Goal: Task Accomplishment & Management: Use online tool/utility

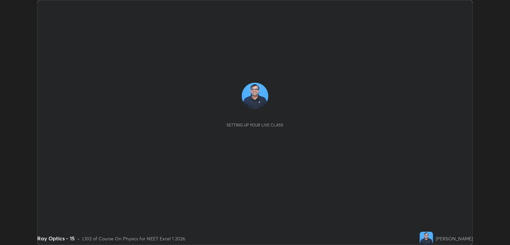
scroll to position [245, 509]
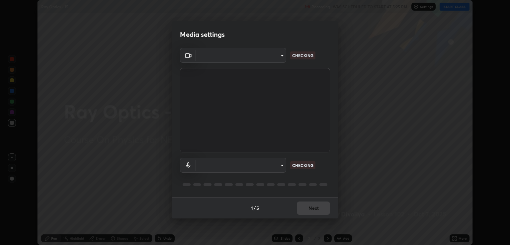
type input "ecbdbd44a66272db987f9f12271ef5319a85e28cdf2a8e5dd884bc8ad31297da"
click at [279, 166] on body "Erase all Ray Optics - 15 Recording WAS SCHEDULED TO START AT 5:25 PM Settings …" at bounding box center [255, 122] width 510 height 245
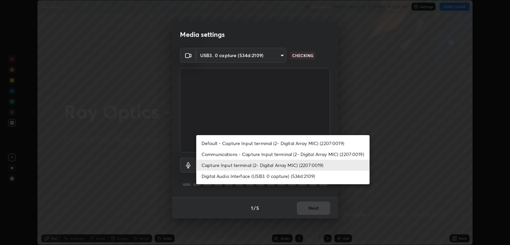
click at [260, 155] on li "Communications - Capture Input terminal (2- Digital Array MIC) (2207:0019)" at bounding box center [282, 154] width 173 height 11
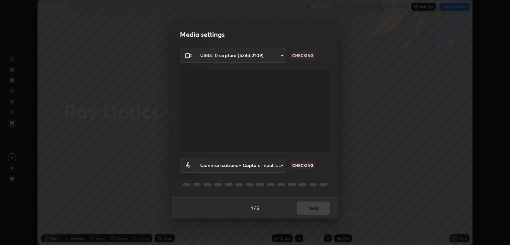
click at [275, 163] on body "Erase all Ray Optics - 15 Recording WAS SCHEDULED TO START AT 5:25 PM Settings …" at bounding box center [255, 122] width 510 height 245
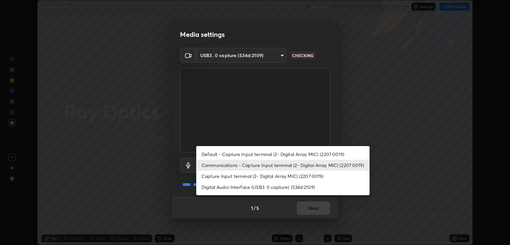
click at [266, 187] on li "Digital Audio Interface (USB3. 0 capture) (534d:2109)" at bounding box center [282, 186] width 173 height 11
type input "641fb1797ef8f9550b7f0158b383ff89036df526a4b0c4fe678c68e459c52791"
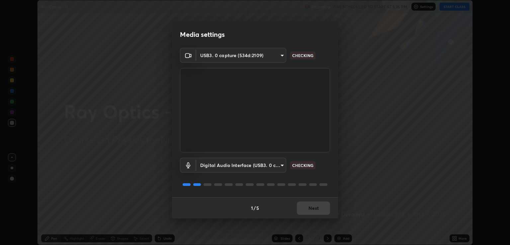
click at [302, 216] on div "1 / 5 Next" at bounding box center [255, 207] width 166 height 21
click at [309, 206] on div "1 / 5 Next" at bounding box center [255, 207] width 166 height 21
click at [314, 207] on div "1 / 5 Next" at bounding box center [255, 207] width 166 height 21
click at [310, 209] on div "1 / 5 Next" at bounding box center [255, 207] width 166 height 21
click at [317, 209] on div "1 / 5 Next" at bounding box center [255, 207] width 166 height 21
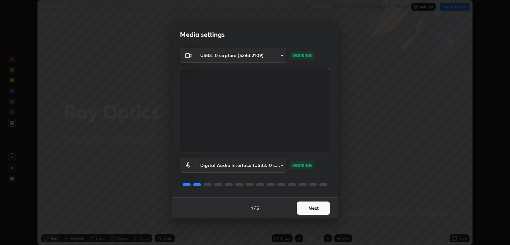
click at [317, 208] on button "Next" at bounding box center [313, 207] width 33 height 13
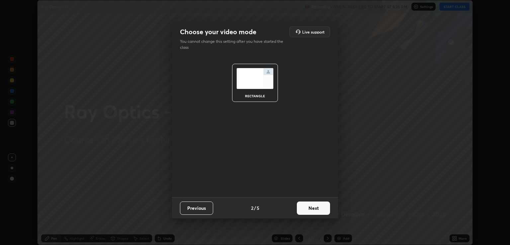
click at [321, 208] on button "Next" at bounding box center [313, 207] width 33 height 13
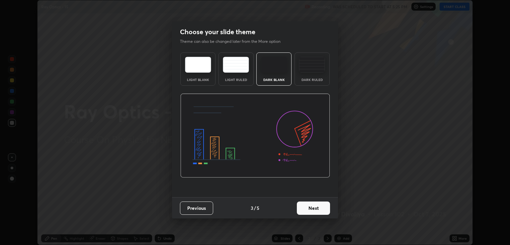
click at [329, 208] on button "Next" at bounding box center [313, 207] width 33 height 13
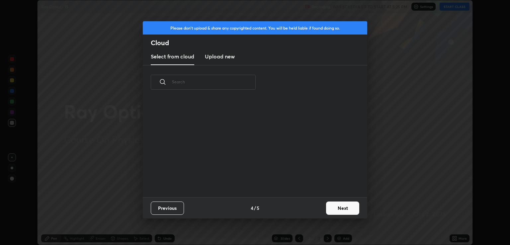
click at [342, 206] on button "Next" at bounding box center [342, 207] width 33 height 13
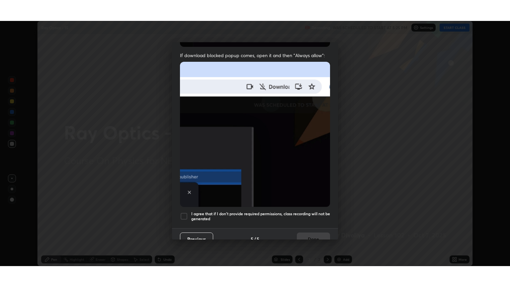
scroll to position [134, 0]
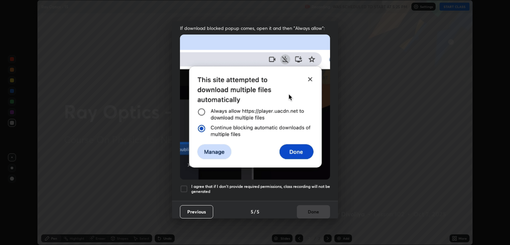
click at [307, 184] on h5 "I agree that if I don't provide required permissions, class recording will not …" at bounding box center [260, 189] width 139 height 10
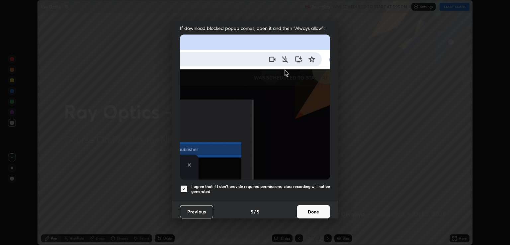
click at [317, 209] on button "Done" at bounding box center [313, 211] width 33 height 13
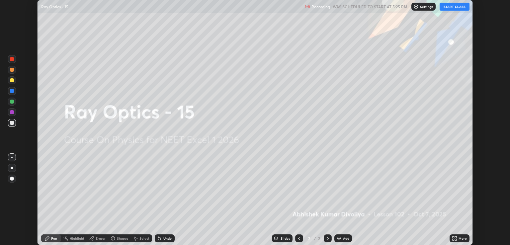
click at [454, 238] on icon at bounding box center [453, 237] width 2 height 2
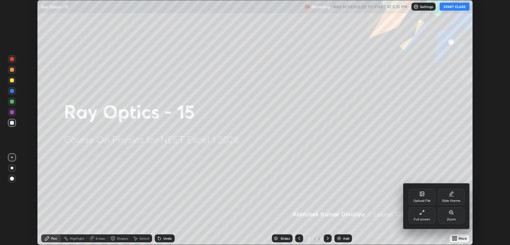
click at [423, 217] on div "Full screen" at bounding box center [421, 215] width 27 height 16
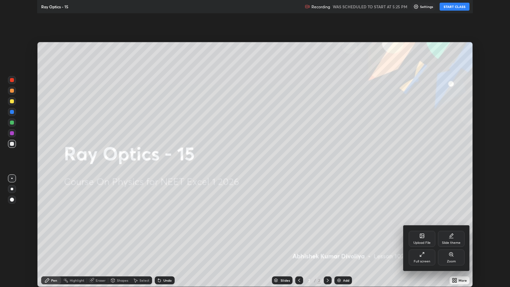
scroll to position [287, 510]
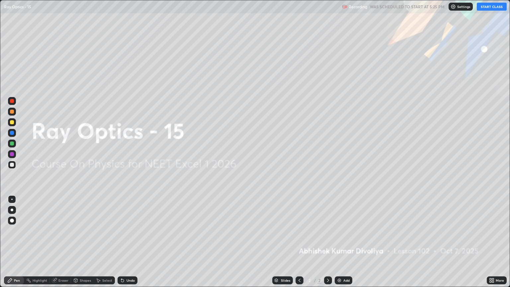
click at [490, 6] on button "START CLASS" at bounding box center [491, 7] width 30 height 8
click at [338, 244] on img at bounding box center [338, 279] width 5 height 5
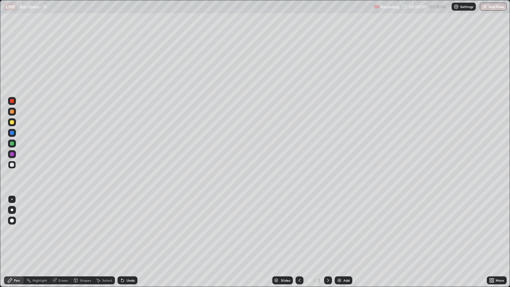
click at [85, 244] on div "Shapes" at bounding box center [85, 279] width 11 height 3
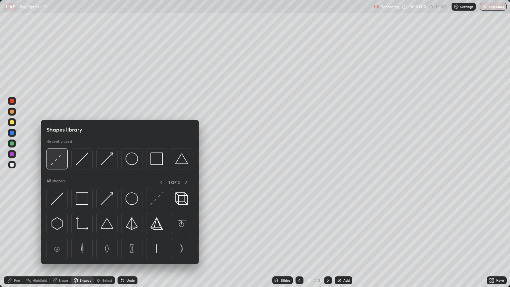
click at [64, 162] on div at bounding box center [56, 158] width 21 height 21
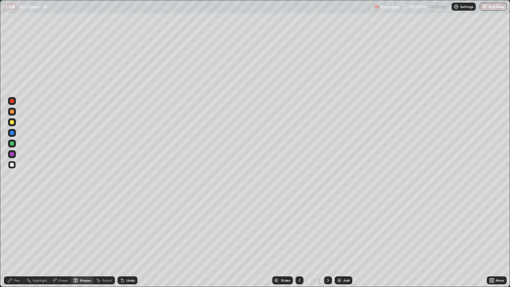
click at [86, 244] on div "Shapes" at bounding box center [85, 279] width 11 height 3
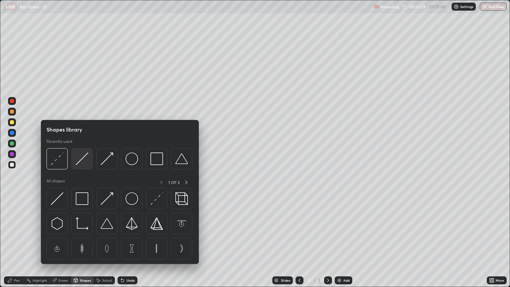
click at [82, 161] on img at bounding box center [82, 158] width 13 height 13
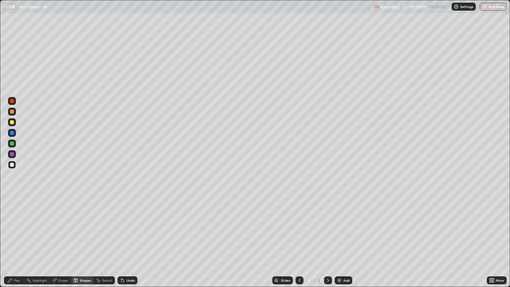
click at [84, 244] on div "Shapes" at bounding box center [85, 279] width 11 height 3
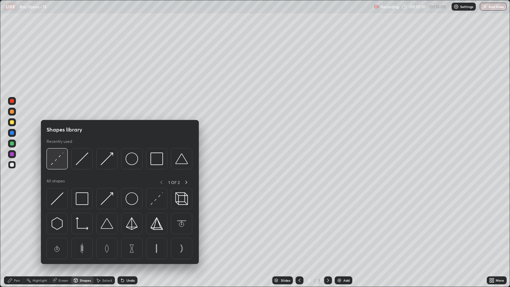
click at [61, 161] on img at bounding box center [57, 158] width 13 height 13
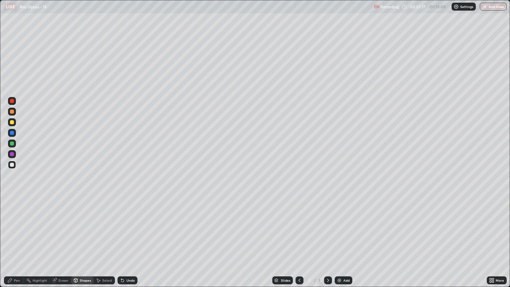
click at [17, 244] on div "Pen" at bounding box center [17, 279] width 6 height 3
click at [12, 221] on div at bounding box center [12, 220] width 4 height 4
click at [89, 244] on div "Shapes" at bounding box center [82, 280] width 23 height 8
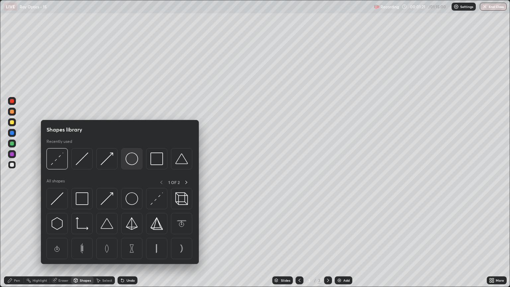
click at [133, 162] on img at bounding box center [131, 158] width 13 height 13
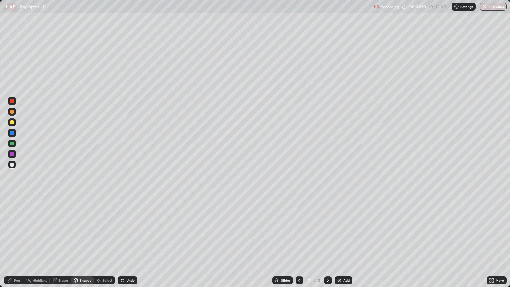
click at [82, 244] on div "Shapes" at bounding box center [85, 279] width 11 height 3
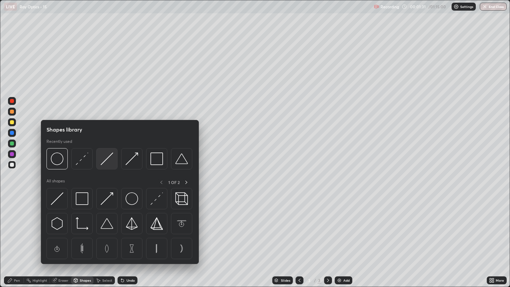
click at [105, 163] on img at bounding box center [107, 158] width 13 height 13
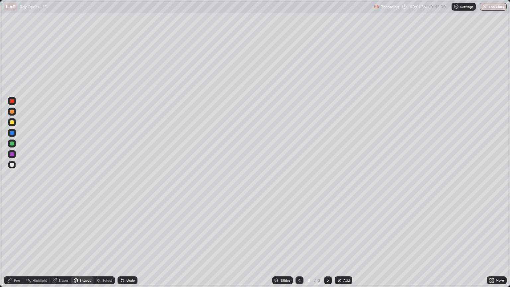
click at [128, 244] on div "Undo" at bounding box center [130, 279] width 8 height 3
click at [15, 244] on div "Pen" at bounding box center [17, 279] width 6 height 3
click at [83, 244] on div "Shapes" at bounding box center [85, 279] width 11 height 3
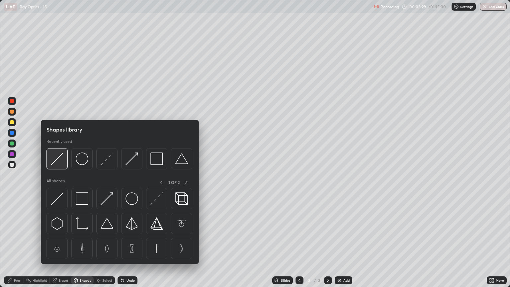
click at [63, 161] on div at bounding box center [56, 158] width 21 height 21
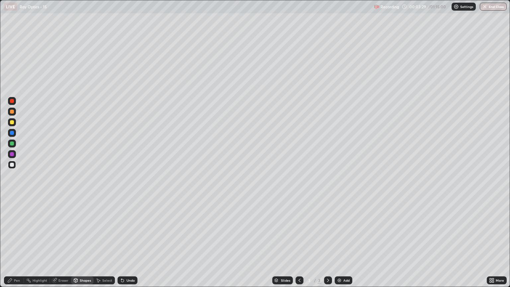
click at [12, 144] on div at bounding box center [12, 143] width 4 height 4
click at [85, 244] on div "Shapes" at bounding box center [85, 279] width 11 height 3
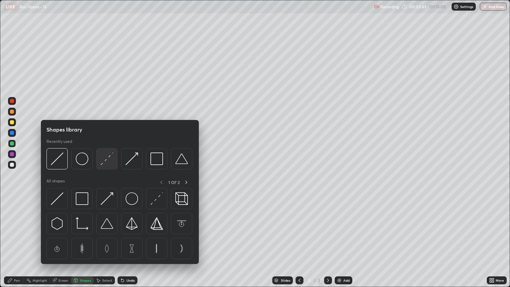
click at [111, 159] on img at bounding box center [107, 158] width 13 height 13
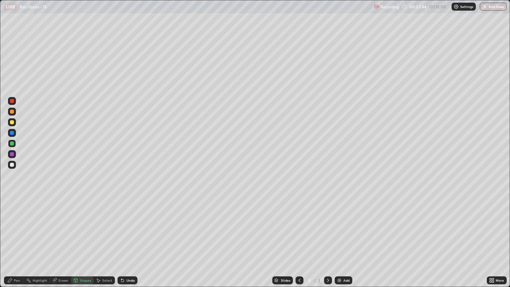
click at [13, 165] on div at bounding box center [12, 165] width 4 height 4
click at [12, 244] on icon at bounding box center [9, 279] width 5 height 5
click at [14, 114] on div at bounding box center [12, 111] width 8 height 8
click at [87, 244] on div "Shapes" at bounding box center [85, 279] width 11 height 3
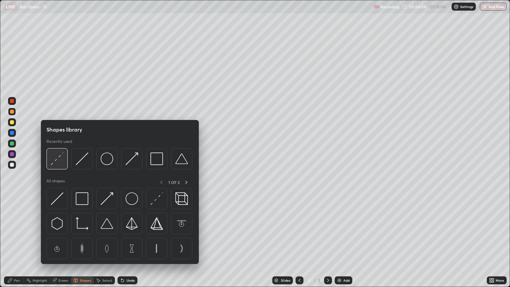
click at [59, 166] on div at bounding box center [56, 158] width 21 height 21
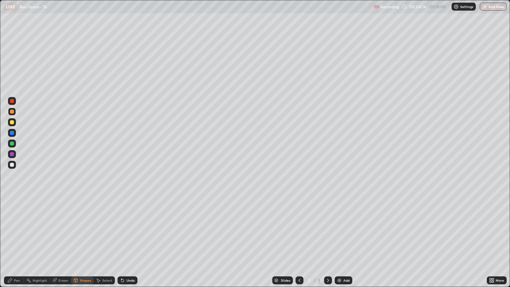
click at [80, 244] on div "Shapes" at bounding box center [82, 280] width 23 height 8
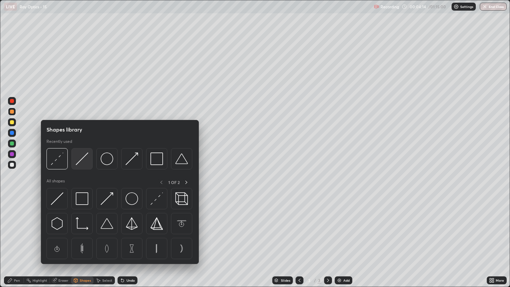
click at [85, 163] on img at bounding box center [82, 158] width 13 height 13
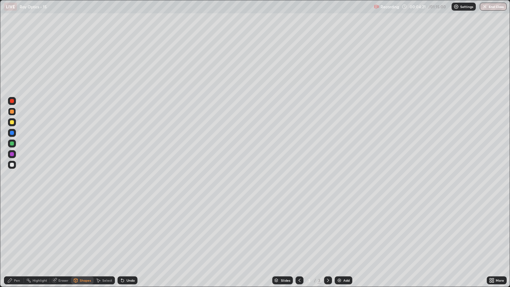
click at [87, 244] on div "Shapes" at bounding box center [85, 279] width 11 height 3
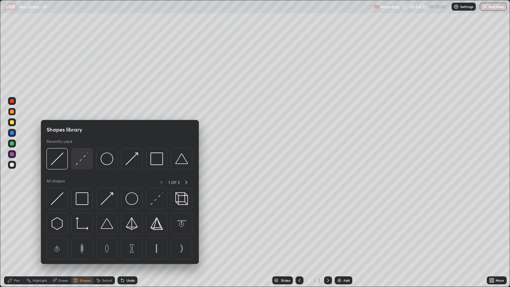
click at [82, 162] on img at bounding box center [82, 158] width 13 height 13
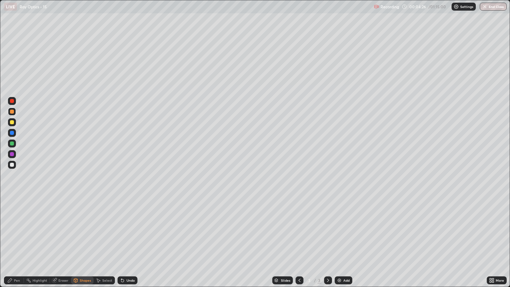
click at [13, 244] on div "Pen" at bounding box center [14, 280] width 20 height 8
click at [85, 244] on div "Shapes" at bounding box center [85, 279] width 11 height 3
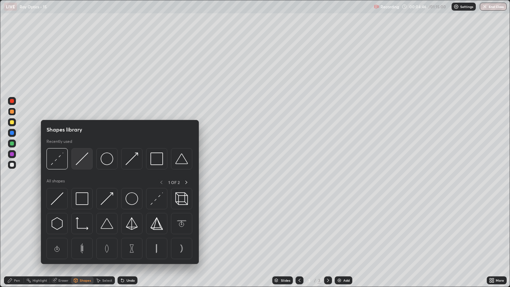
click at [83, 163] on img at bounding box center [82, 158] width 13 height 13
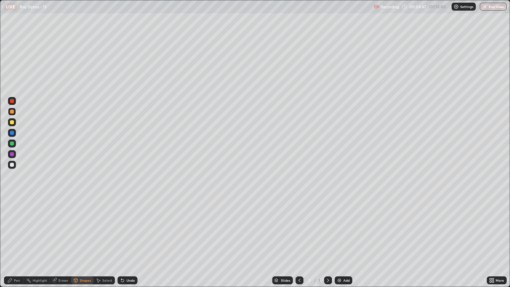
click at [16, 145] on div at bounding box center [12, 143] width 8 height 8
click at [83, 244] on div "Shapes" at bounding box center [85, 279] width 11 height 3
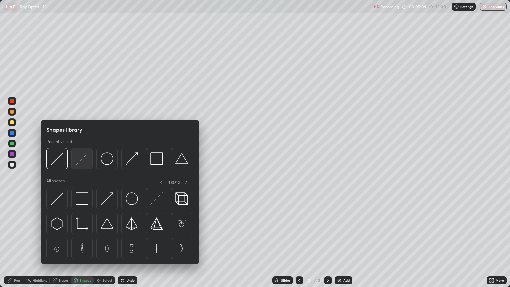
click at [84, 158] on img at bounding box center [82, 158] width 13 height 13
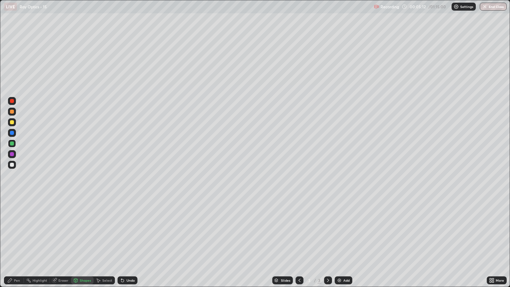
click at [15, 244] on div "Pen" at bounding box center [17, 279] width 6 height 3
click at [84, 244] on div "Shapes" at bounding box center [85, 279] width 11 height 3
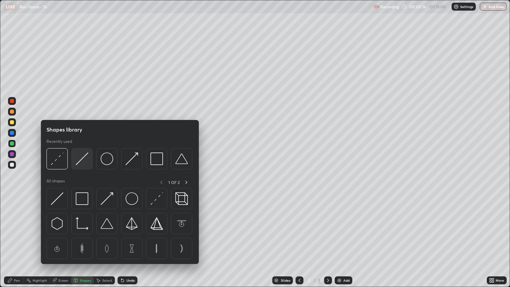
click at [84, 163] on img at bounding box center [82, 158] width 13 height 13
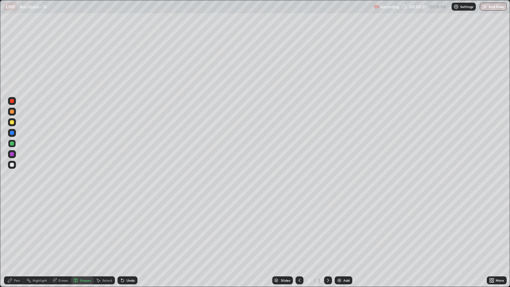
click at [13, 244] on div "Pen" at bounding box center [14, 280] width 20 height 8
click at [81, 244] on div "Shapes" at bounding box center [85, 279] width 11 height 3
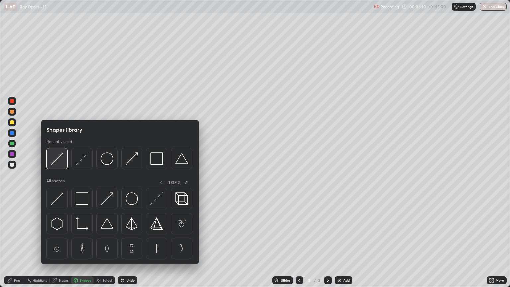
click at [61, 163] on img at bounding box center [57, 158] width 13 height 13
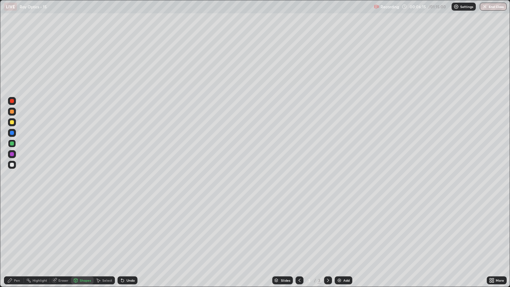
click at [82, 244] on div "Shapes" at bounding box center [85, 279] width 11 height 3
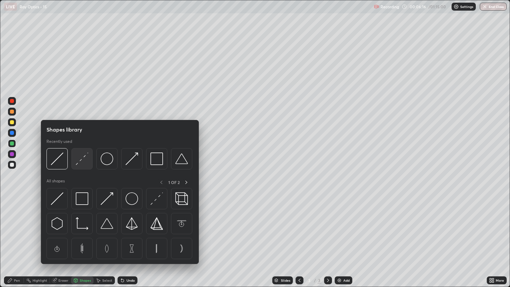
click at [83, 161] on img at bounding box center [82, 158] width 13 height 13
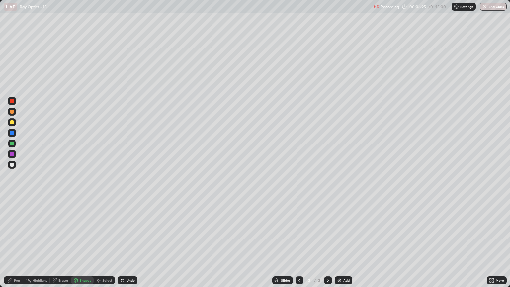
click at [21, 244] on div "Pen" at bounding box center [14, 280] width 20 height 8
click at [82, 244] on div "Shapes" at bounding box center [85, 279] width 11 height 3
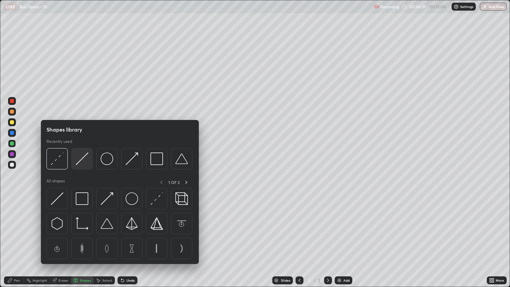
click at [83, 161] on img at bounding box center [82, 158] width 13 height 13
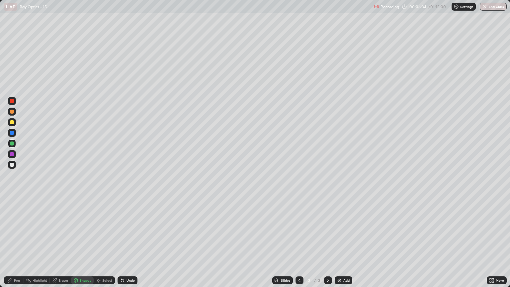
click at [17, 244] on div "Pen" at bounding box center [17, 279] width 6 height 3
click at [12, 113] on div at bounding box center [12, 111] width 4 height 4
click at [12, 163] on div at bounding box center [12, 165] width 4 height 4
click at [130, 244] on div "Undo" at bounding box center [127, 280] width 20 height 8
click at [85, 244] on div "Shapes" at bounding box center [85, 279] width 11 height 3
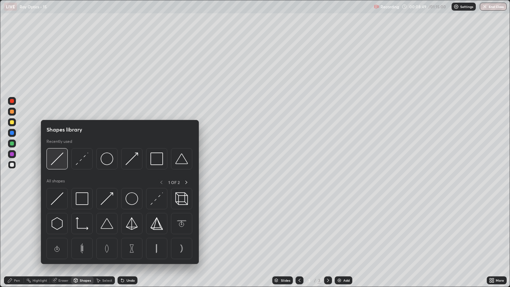
click at [61, 162] on img at bounding box center [57, 158] width 13 height 13
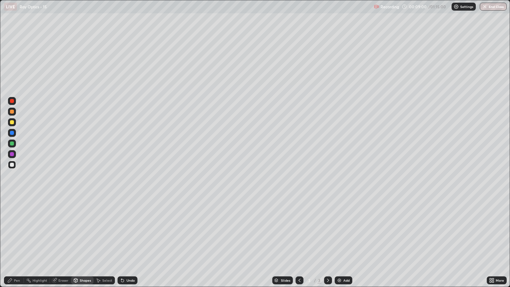
click at [21, 244] on div "Pen" at bounding box center [14, 280] width 20 height 8
click at [13, 113] on div at bounding box center [12, 111] width 4 height 4
click at [11, 123] on div at bounding box center [12, 122] width 4 height 4
click at [340, 244] on img at bounding box center [338, 279] width 5 height 5
click at [85, 244] on div "Shapes" at bounding box center [85, 279] width 11 height 3
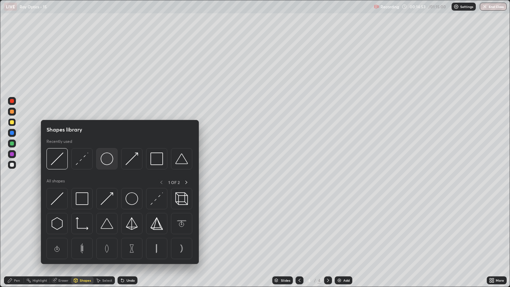
click at [101, 159] on img at bounding box center [107, 158] width 13 height 13
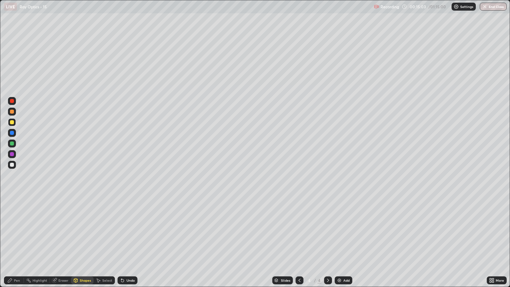
click at [83, 244] on div "Shapes" at bounding box center [85, 279] width 11 height 3
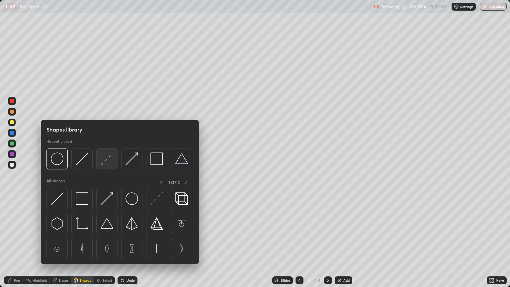
click at [104, 162] on img at bounding box center [107, 158] width 13 height 13
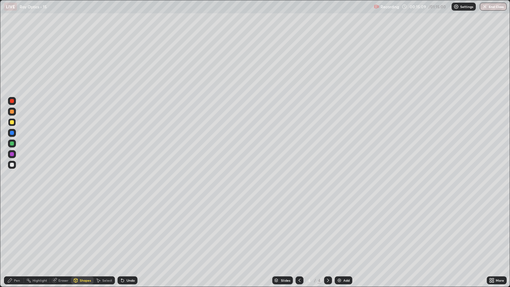
click at [82, 244] on div "Shapes" at bounding box center [85, 279] width 11 height 3
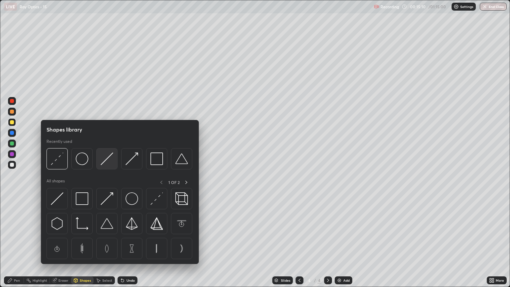
click at [104, 163] on img at bounding box center [107, 158] width 13 height 13
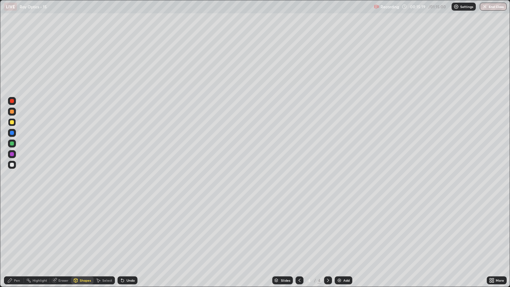
click at [58, 244] on div "Eraser" at bounding box center [60, 280] width 21 height 8
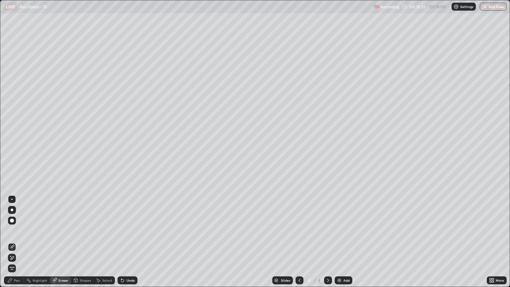
click at [18, 244] on div "Pen" at bounding box center [14, 280] width 20 height 8
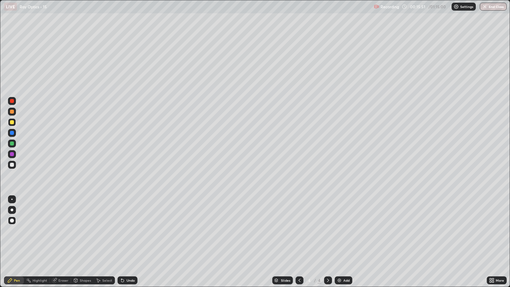
click at [11, 111] on div at bounding box center [12, 111] width 4 height 4
click at [85, 244] on div "Shapes" at bounding box center [85, 279] width 11 height 3
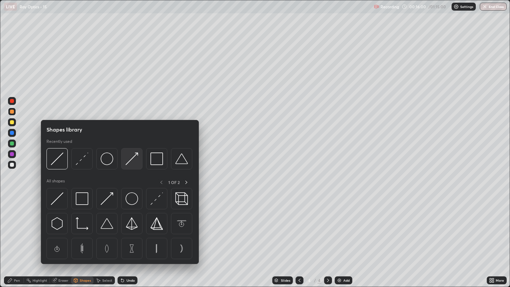
click at [128, 159] on img at bounding box center [131, 158] width 13 height 13
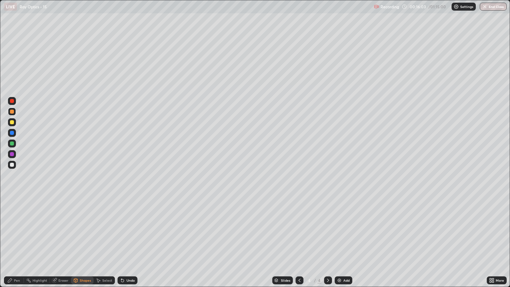
click at [18, 244] on div "Pen" at bounding box center [17, 279] width 6 height 3
click at [84, 244] on div "Shapes" at bounding box center [85, 279] width 11 height 3
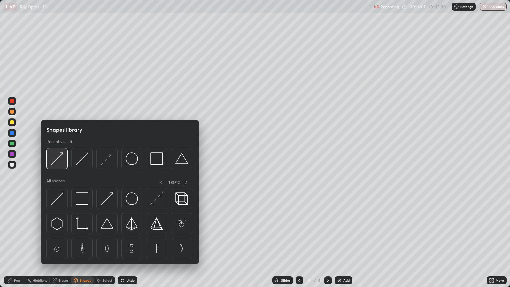
click at [62, 161] on img at bounding box center [57, 158] width 13 height 13
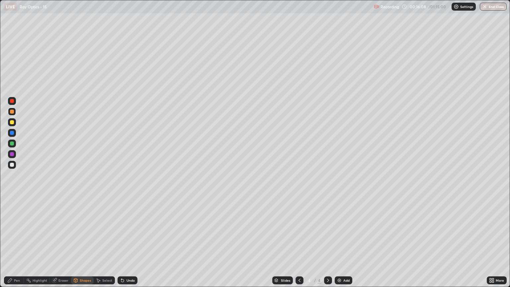
click at [12, 147] on div at bounding box center [12, 143] width 8 height 8
click at [18, 244] on div "Pen" at bounding box center [17, 279] width 6 height 3
click at [83, 244] on div "Shapes" at bounding box center [82, 280] width 23 height 8
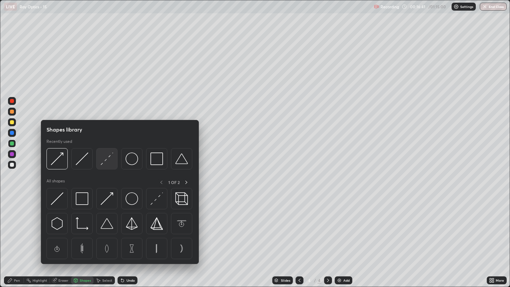
click at [106, 164] on img at bounding box center [107, 158] width 13 height 13
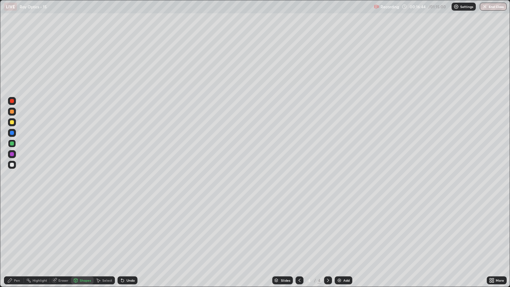
click at [12, 111] on div at bounding box center [12, 111] width 4 height 4
click at [87, 244] on div "Shapes" at bounding box center [82, 280] width 23 height 8
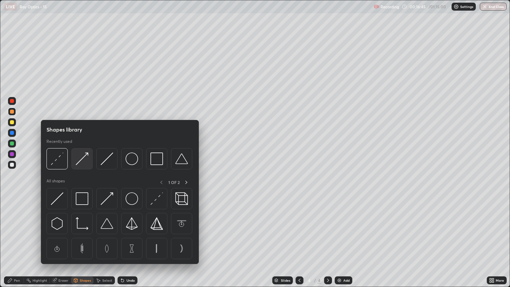
click at [81, 166] on div at bounding box center [81, 158] width 21 height 21
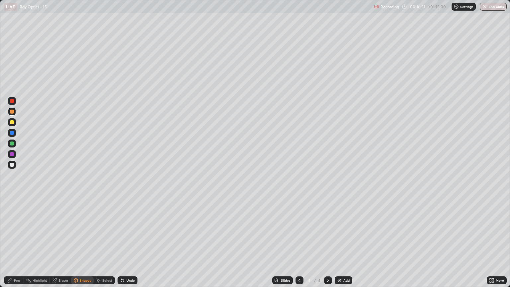
click at [129, 244] on div "Undo" at bounding box center [130, 279] width 8 height 3
click at [84, 244] on div "Shapes" at bounding box center [85, 279] width 11 height 3
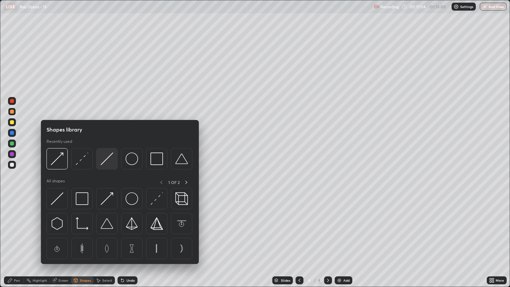
click at [104, 162] on img at bounding box center [107, 158] width 13 height 13
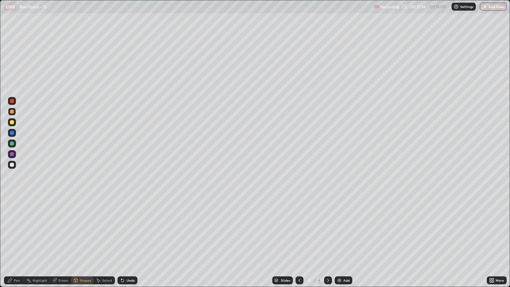
click at [18, 244] on div "Pen" at bounding box center [17, 279] width 6 height 3
click at [82, 244] on div "Shapes" at bounding box center [82, 280] width 23 height 8
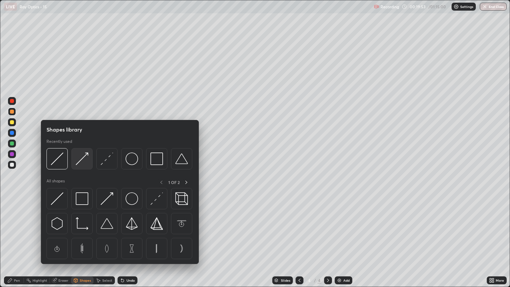
click at [80, 165] on div at bounding box center [81, 158] width 21 height 21
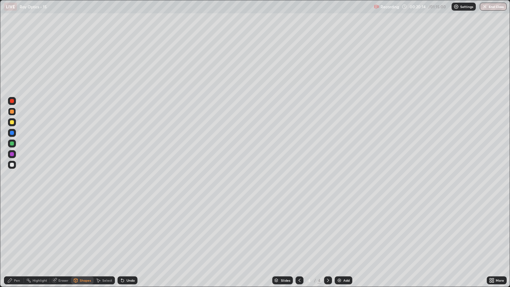
click at [85, 244] on div "Shapes" at bounding box center [85, 279] width 11 height 3
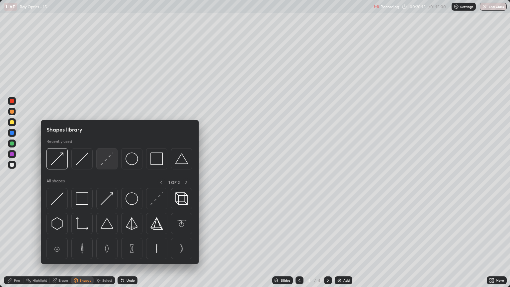
click at [106, 161] on img at bounding box center [107, 158] width 13 height 13
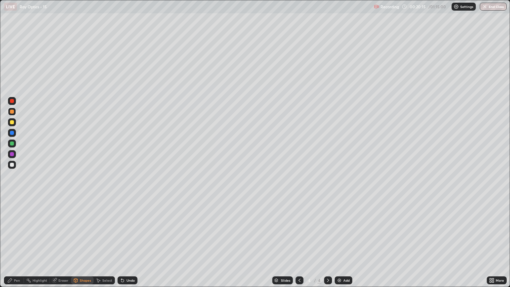
click at [12, 166] on div at bounding box center [12, 165] width 4 height 4
click at [84, 244] on div "Shapes" at bounding box center [85, 279] width 11 height 3
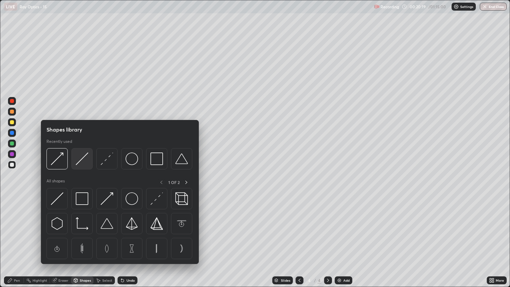
click at [88, 162] on img at bounding box center [82, 158] width 13 height 13
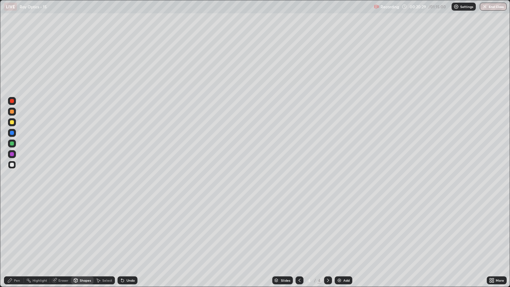
click at [17, 244] on div "Pen" at bounding box center [17, 279] width 6 height 3
click at [13, 142] on div at bounding box center [12, 143] width 4 height 4
click at [13, 123] on div at bounding box center [12, 122] width 4 height 4
click at [340, 244] on img at bounding box center [338, 279] width 5 height 5
click at [83, 244] on div "Shapes" at bounding box center [85, 279] width 11 height 3
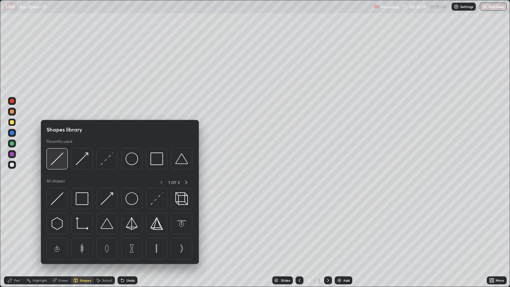
click at [63, 162] on div at bounding box center [56, 158] width 21 height 21
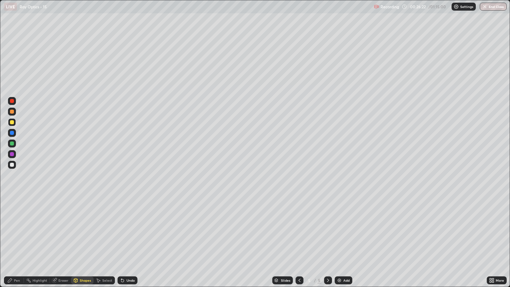
click at [21, 244] on div "Pen" at bounding box center [14, 280] width 20 height 8
click at [13, 143] on div at bounding box center [12, 143] width 4 height 4
click at [85, 244] on div "Shapes" at bounding box center [85, 279] width 11 height 3
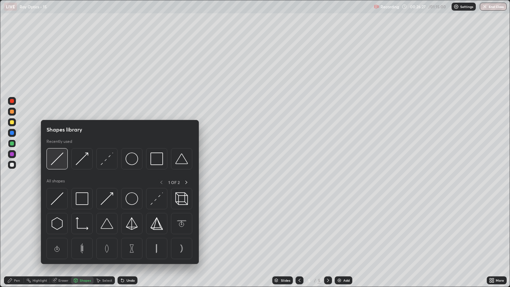
click at [60, 164] on img at bounding box center [57, 158] width 13 height 13
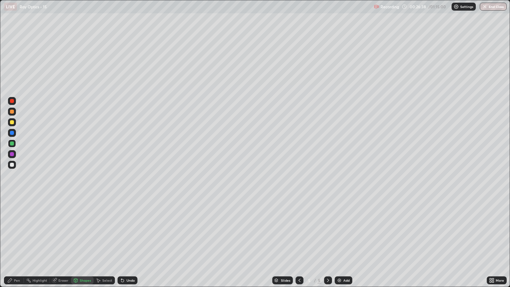
click at [12, 165] on div at bounding box center [12, 165] width 4 height 4
click at [131, 244] on div "Undo" at bounding box center [130, 279] width 8 height 3
click at [130, 244] on div "Undo" at bounding box center [130, 279] width 8 height 3
click at [17, 244] on div "Pen" at bounding box center [17, 279] width 6 height 3
click at [12, 144] on div at bounding box center [12, 143] width 4 height 4
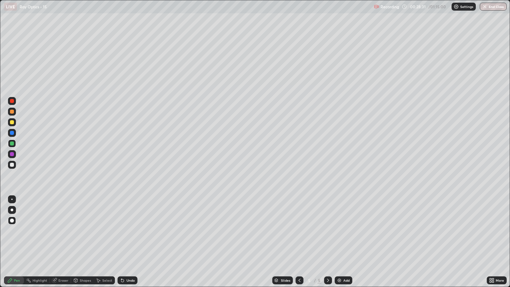
click at [84, 244] on div "Shapes" at bounding box center [85, 279] width 11 height 3
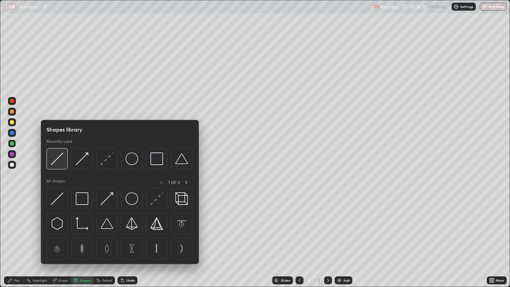
click at [60, 164] on img at bounding box center [57, 158] width 13 height 13
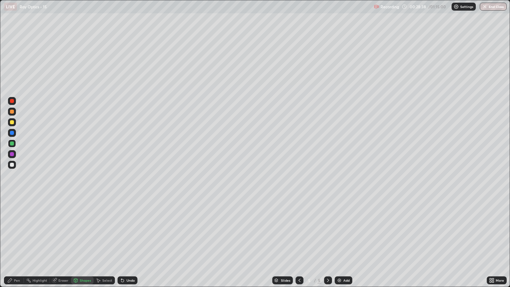
click at [85, 244] on div "Shapes" at bounding box center [85, 279] width 11 height 3
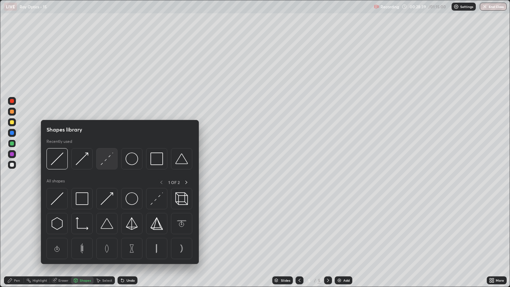
click at [107, 161] on img at bounding box center [107, 158] width 13 height 13
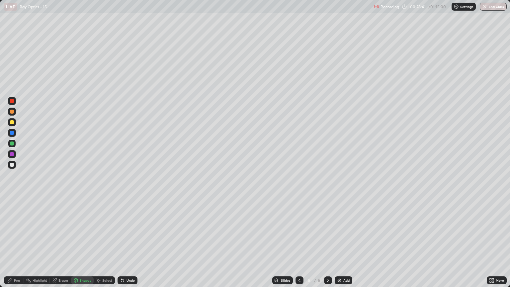
click at [12, 113] on div at bounding box center [12, 111] width 4 height 4
click at [15, 244] on div "Pen" at bounding box center [14, 280] width 20 height 8
click at [83, 244] on div "Shapes" at bounding box center [85, 279] width 11 height 3
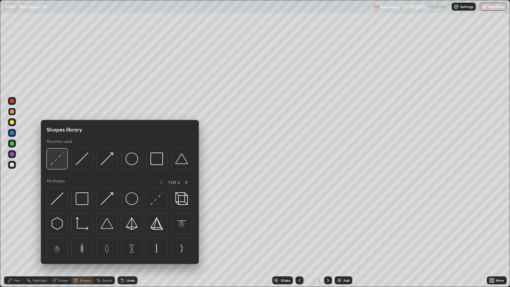
click at [63, 159] on div at bounding box center [56, 158] width 21 height 21
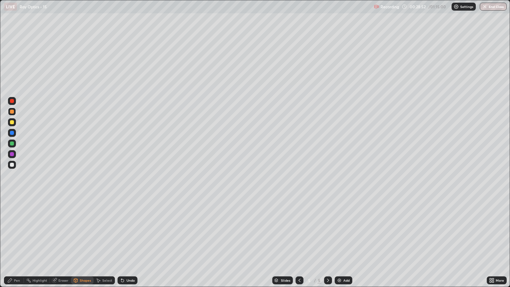
click at [12, 146] on div at bounding box center [12, 143] width 8 height 8
click at [82, 244] on div "Shapes" at bounding box center [82, 280] width 23 height 8
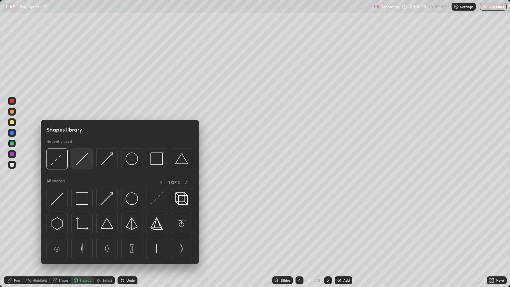
click at [77, 164] on img at bounding box center [82, 158] width 13 height 13
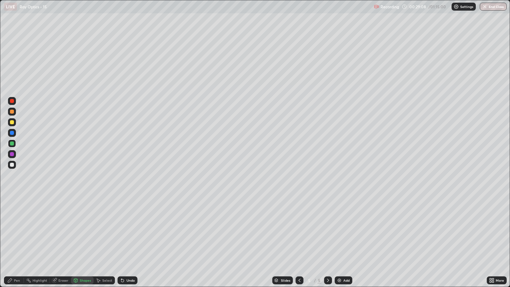
click at [19, 244] on div "Pen" at bounding box center [14, 280] width 20 height 8
click at [83, 244] on div "Shapes" at bounding box center [82, 280] width 23 height 8
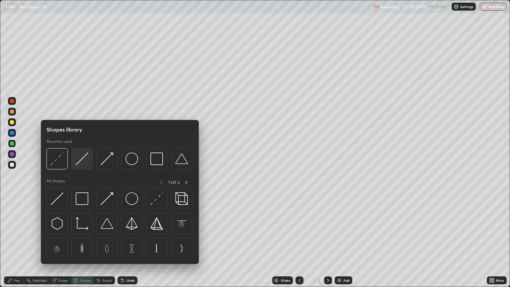
click at [83, 163] on img at bounding box center [82, 158] width 13 height 13
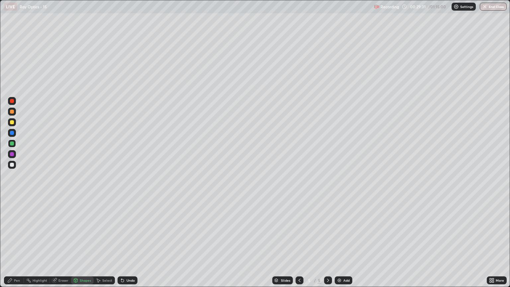
click at [20, 244] on div "Pen" at bounding box center [14, 280] width 20 height 8
click at [82, 244] on div "Shapes" at bounding box center [82, 280] width 23 height 8
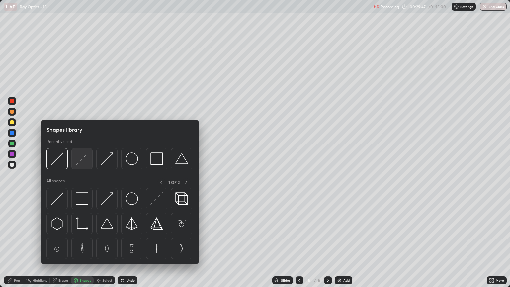
click at [81, 163] on img at bounding box center [82, 158] width 13 height 13
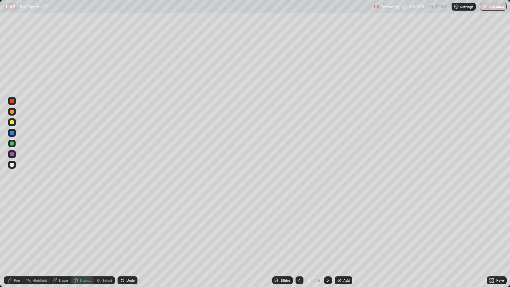
click at [14, 244] on div "Pen" at bounding box center [17, 279] width 6 height 3
click at [85, 244] on div "Shapes" at bounding box center [85, 279] width 11 height 3
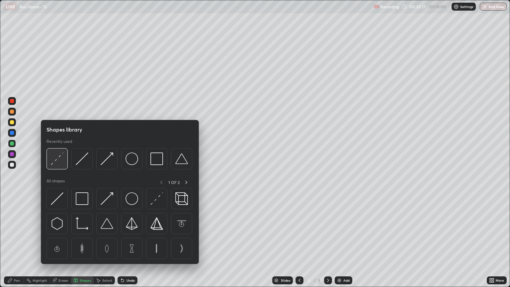
click at [61, 163] on img at bounding box center [57, 158] width 13 height 13
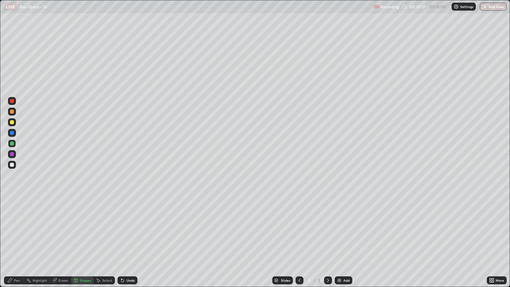
click at [12, 113] on div at bounding box center [12, 111] width 4 height 4
click at [85, 244] on div "Shapes" at bounding box center [85, 279] width 11 height 3
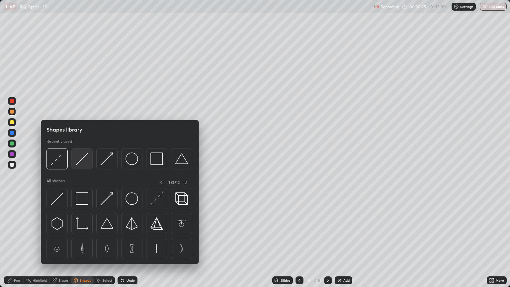
click at [82, 161] on img at bounding box center [82, 158] width 13 height 13
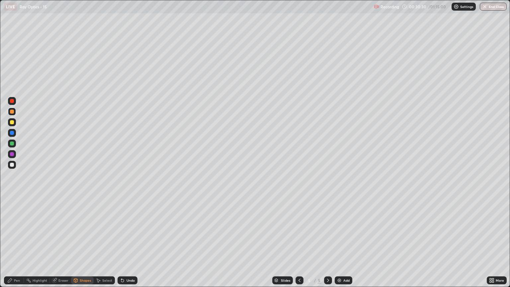
click at [15, 244] on div "Pen" at bounding box center [14, 280] width 20 height 8
click at [13, 165] on div at bounding box center [12, 165] width 4 height 4
click at [12, 133] on div at bounding box center [12, 133] width 4 height 4
click at [12, 111] on div at bounding box center [12, 111] width 4 height 4
click at [80, 244] on div "Shapes" at bounding box center [85, 279] width 11 height 3
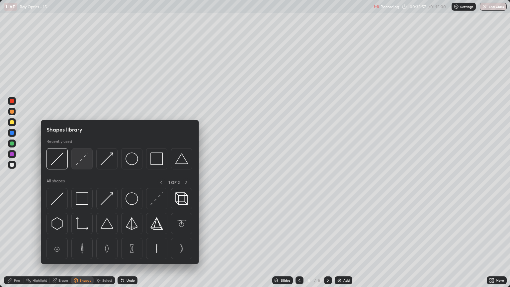
click at [82, 160] on img at bounding box center [82, 158] width 13 height 13
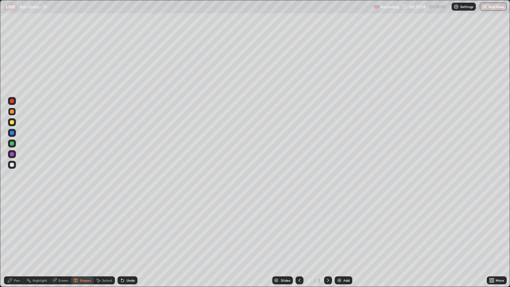
click at [13, 168] on div at bounding box center [12, 165] width 8 height 8
click at [80, 244] on div "Shapes" at bounding box center [85, 279] width 11 height 3
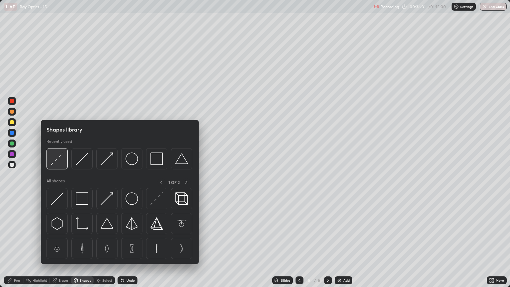
click at [62, 163] on img at bounding box center [57, 158] width 13 height 13
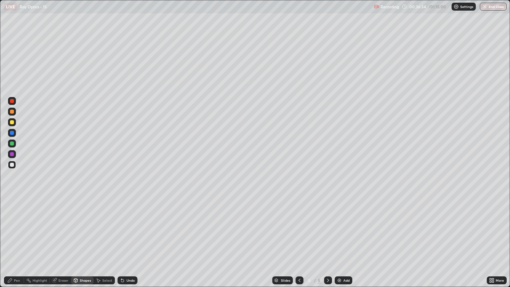
click at [17, 244] on div "Pen" at bounding box center [17, 279] width 6 height 3
click at [17, 244] on div "Pen" at bounding box center [14, 280] width 20 height 8
click at [327, 244] on icon at bounding box center [327, 279] width 5 height 5
click at [339, 244] on img at bounding box center [338, 279] width 5 height 5
click at [86, 244] on div "Shapes" at bounding box center [85, 279] width 11 height 3
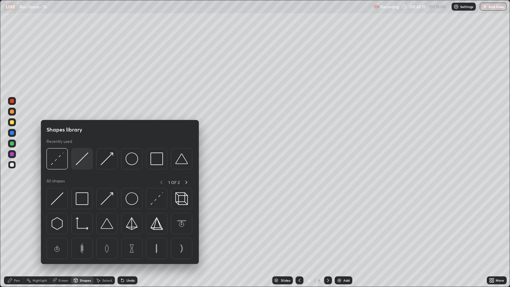
click at [84, 161] on img at bounding box center [82, 158] width 13 height 13
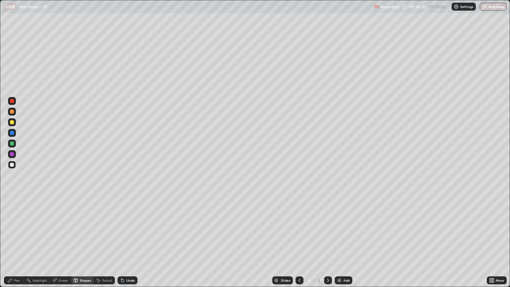
click at [19, 244] on div "Pen" at bounding box center [17, 279] width 6 height 3
click at [80, 244] on div "Shapes" at bounding box center [85, 279] width 11 height 3
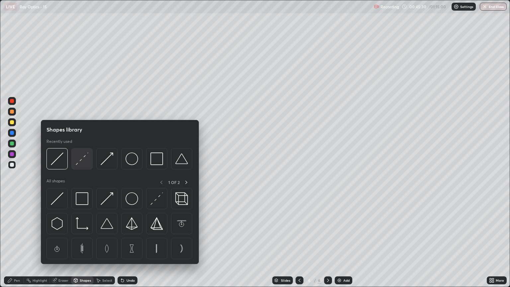
click at [82, 162] on img at bounding box center [82, 158] width 13 height 13
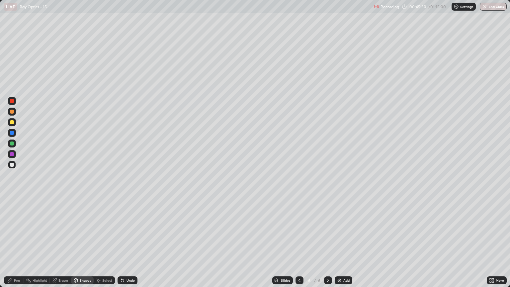
click at [12, 144] on div at bounding box center [12, 143] width 4 height 4
click at [13, 244] on div "Pen" at bounding box center [14, 280] width 20 height 8
click at [84, 244] on div "Shapes" at bounding box center [82, 280] width 23 height 8
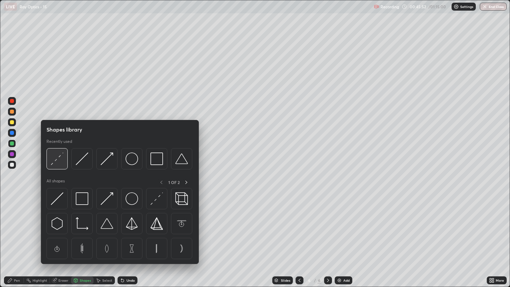
click at [57, 163] on img at bounding box center [57, 158] width 13 height 13
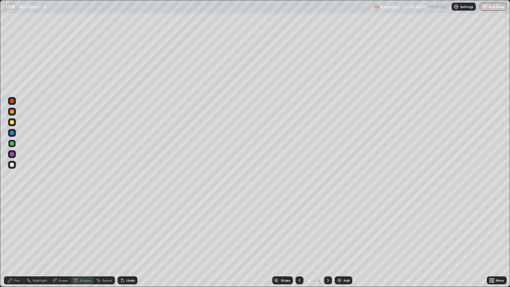
click at [10, 166] on div at bounding box center [12, 165] width 4 height 4
click at [19, 244] on div "Pen" at bounding box center [17, 279] width 6 height 3
click at [84, 244] on div "Shapes" at bounding box center [85, 279] width 11 height 3
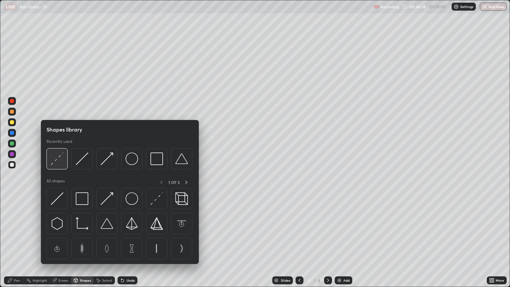
click at [57, 163] on img at bounding box center [57, 158] width 13 height 13
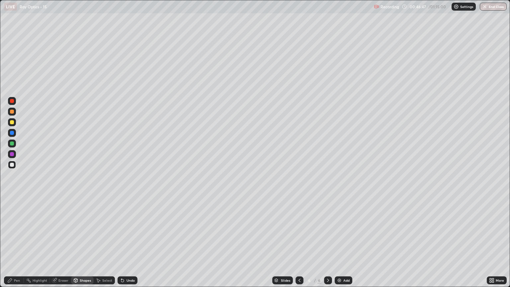
click at [16, 244] on div "Pen" at bounding box center [17, 279] width 6 height 3
click at [82, 244] on div "Shapes" at bounding box center [82, 280] width 23 height 8
click at [130, 244] on div "Undo" at bounding box center [130, 279] width 8 height 3
click at [18, 244] on div "Pen" at bounding box center [17, 279] width 6 height 3
click at [14, 112] on div at bounding box center [12, 111] width 8 height 8
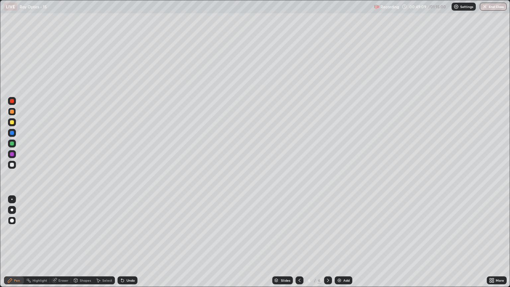
click at [12, 143] on div at bounding box center [12, 143] width 4 height 4
click at [339, 244] on img at bounding box center [338, 279] width 5 height 5
click at [12, 122] on div at bounding box center [12, 122] width 4 height 4
click at [299, 244] on icon at bounding box center [299, 279] width 2 height 3
click at [328, 244] on icon at bounding box center [327, 279] width 5 height 5
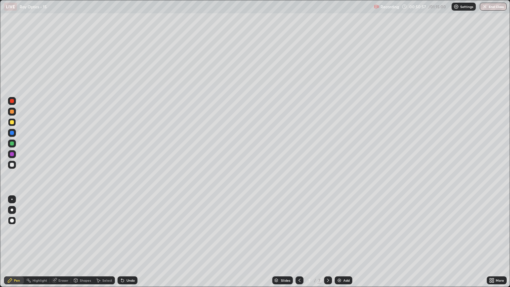
click at [15, 145] on div at bounding box center [12, 143] width 8 height 8
click at [13, 111] on div at bounding box center [12, 111] width 4 height 4
click at [12, 164] on div at bounding box center [12, 165] width 4 height 4
click at [82, 244] on div "Shapes" at bounding box center [85, 279] width 11 height 3
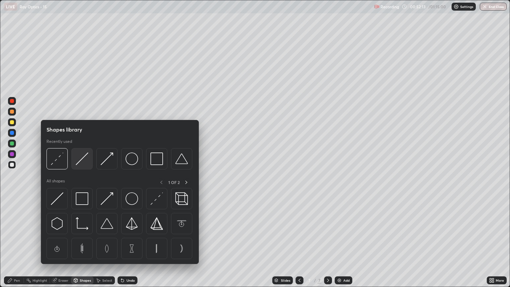
click at [84, 159] on img at bounding box center [82, 158] width 13 height 13
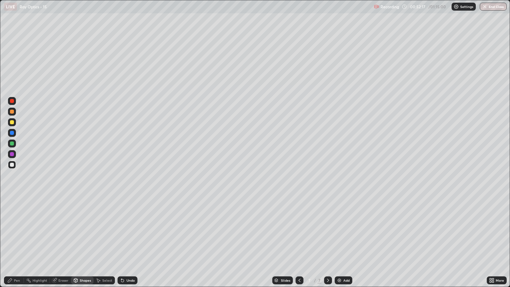
click at [86, 244] on div "Shapes" at bounding box center [82, 280] width 23 height 8
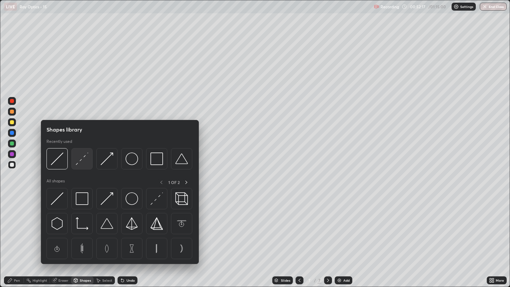
click at [84, 162] on img at bounding box center [82, 158] width 13 height 13
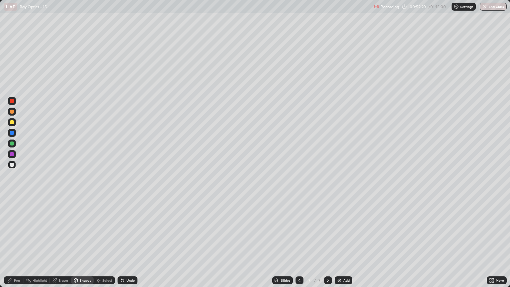
click at [15, 143] on div at bounding box center [12, 143] width 8 height 8
click at [87, 244] on div "Shapes" at bounding box center [82, 280] width 23 height 8
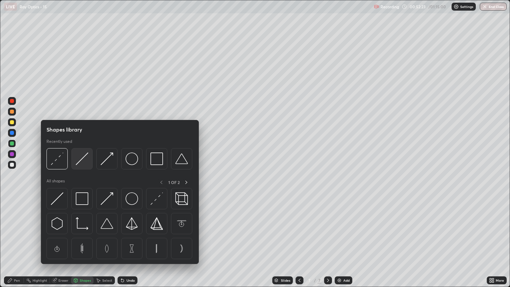
click at [81, 161] on img at bounding box center [82, 158] width 13 height 13
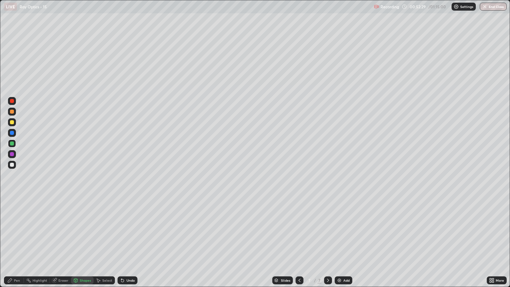
click at [14, 244] on div "Pen" at bounding box center [14, 280] width 20 height 8
click at [127, 244] on div "Undo" at bounding box center [130, 279] width 8 height 3
click at [124, 244] on div "Undo" at bounding box center [127, 280] width 20 height 8
click at [121, 244] on icon at bounding box center [121, 278] width 1 height 1
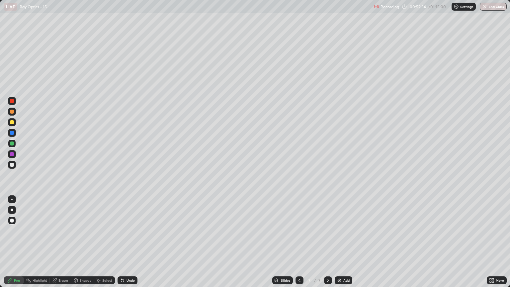
click at [121, 244] on icon at bounding box center [121, 278] width 1 height 1
click at [123, 244] on icon at bounding box center [122, 279] width 5 height 5
click at [122, 244] on div "Undo" at bounding box center [127, 280] width 20 height 8
click at [122, 244] on icon at bounding box center [122, 279] width 5 height 5
click at [121, 244] on icon at bounding box center [121, 278] width 1 height 1
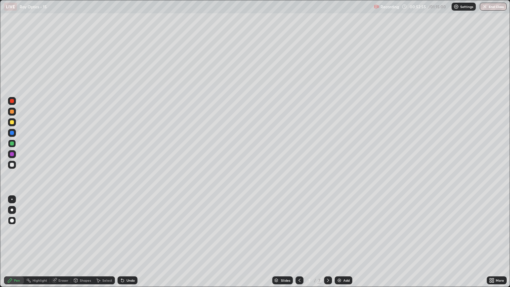
click at [121, 244] on icon at bounding box center [121, 278] width 1 height 1
click at [122, 244] on icon at bounding box center [122, 280] width 3 height 3
click at [123, 244] on icon at bounding box center [122, 280] width 3 height 3
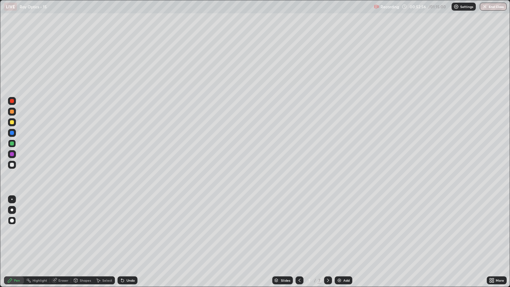
click at [125, 244] on div "Undo" at bounding box center [127, 280] width 20 height 8
click at [121, 244] on icon at bounding box center [122, 280] width 3 height 3
click at [122, 244] on icon at bounding box center [122, 280] width 3 height 3
click at [299, 244] on icon at bounding box center [299, 279] width 5 height 5
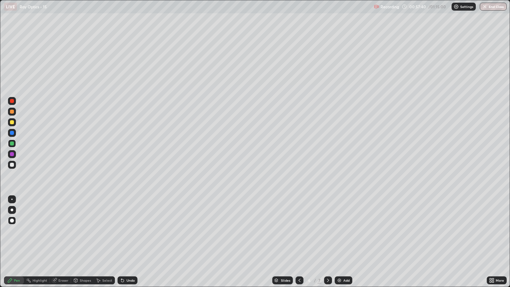
click at [326, 244] on icon at bounding box center [327, 279] width 5 height 5
click at [299, 244] on icon at bounding box center [299, 279] width 2 height 3
click at [298, 244] on icon at bounding box center [299, 279] width 5 height 5
click at [327, 244] on icon at bounding box center [327, 279] width 5 height 5
click at [105, 244] on div "Select" at bounding box center [107, 279] width 10 height 3
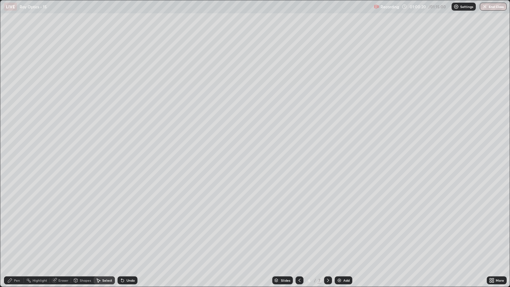
click at [83, 244] on div "Shapes" at bounding box center [85, 279] width 11 height 3
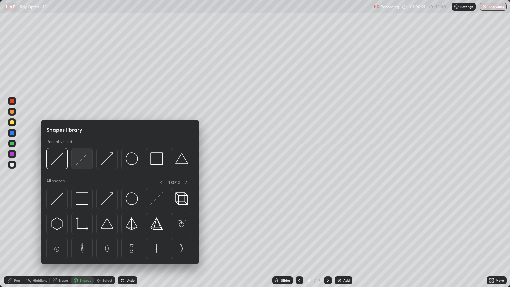
click at [83, 158] on img at bounding box center [82, 158] width 13 height 13
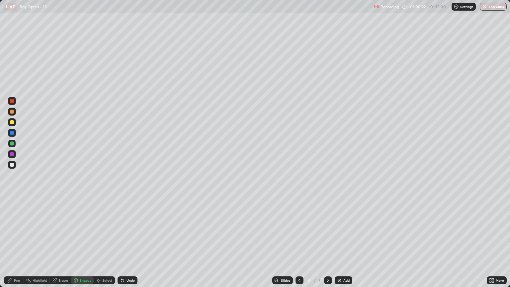
click at [12, 108] on div at bounding box center [12, 111] width 8 height 8
click at [17, 244] on div "Pen" at bounding box center [17, 279] width 6 height 3
click at [327, 244] on icon at bounding box center [327, 279] width 5 height 5
click at [338, 244] on img at bounding box center [338, 279] width 5 height 5
click at [85, 244] on div "Shapes" at bounding box center [85, 279] width 11 height 3
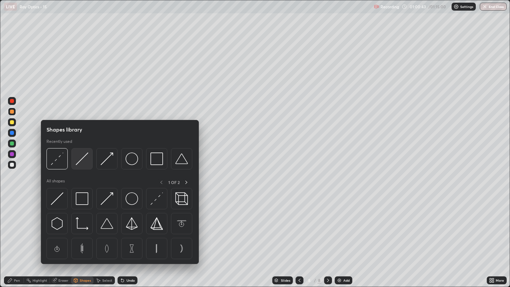
click at [81, 161] on img at bounding box center [82, 158] width 13 height 13
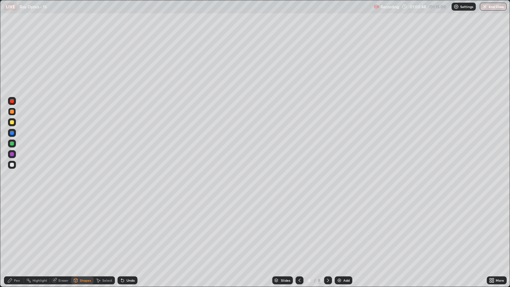
click at [20, 244] on div "Pen" at bounding box center [14, 280] width 20 height 8
click at [12, 165] on div at bounding box center [12, 165] width 4 height 4
click at [80, 244] on div "Shapes" at bounding box center [85, 279] width 11 height 3
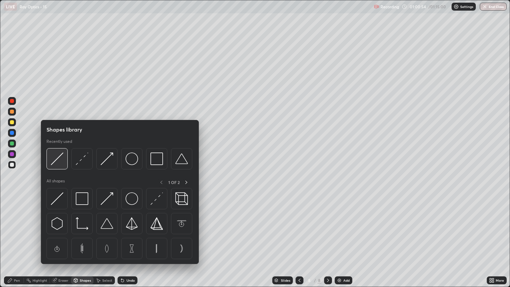
click at [55, 163] on img at bounding box center [57, 158] width 13 height 13
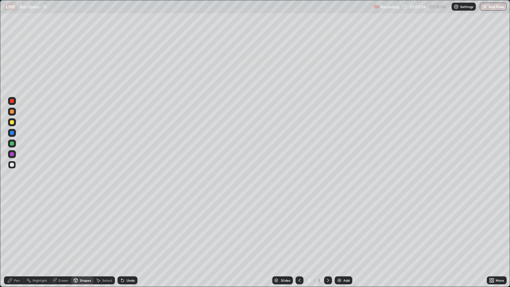
click at [125, 244] on div "Undo" at bounding box center [127, 280] width 20 height 8
click at [81, 244] on div "Shapes" at bounding box center [85, 279] width 11 height 3
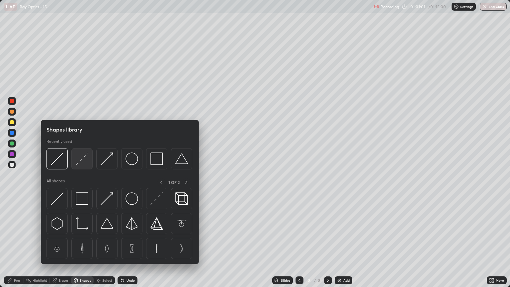
click at [80, 162] on img at bounding box center [82, 158] width 13 height 13
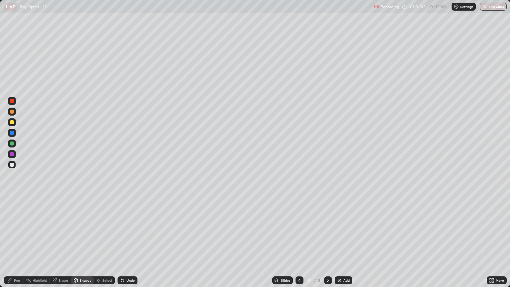
click at [19, 244] on div "Pen" at bounding box center [17, 279] width 6 height 3
click at [10, 121] on div at bounding box center [12, 122] width 4 height 4
click at [85, 244] on div "Shapes" at bounding box center [85, 279] width 11 height 3
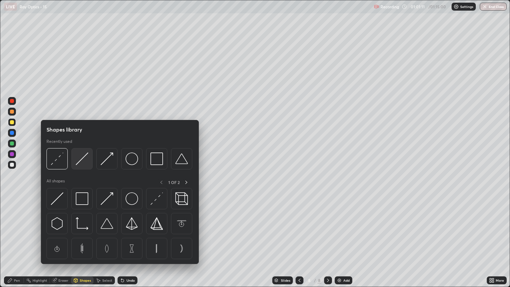
click at [81, 162] on img at bounding box center [82, 158] width 13 height 13
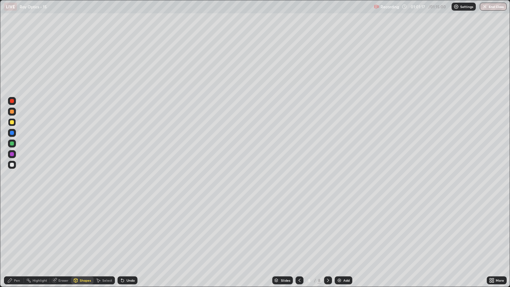
click at [18, 244] on div "Pen" at bounding box center [17, 279] width 6 height 3
click at [85, 244] on div "Shapes" at bounding box center [85, 279] width 11 height 3
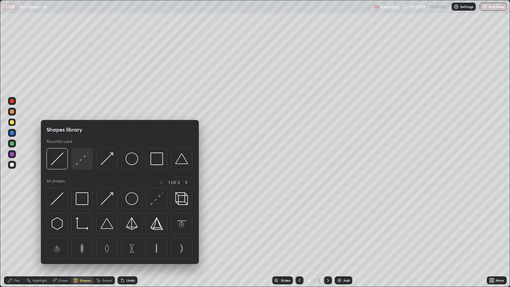
click at [78, 159] on img at bounding box center [82, 158] width 13 height 13
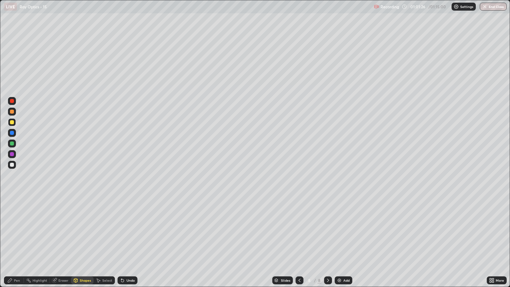
click at [19, 244] on div "Pen" at bounding box center [17, 279] width 6 height 3
click at [299, 244] on icon at bounding box center [299, 279] width 5 height 5
click at [327, 244] on icon at bounding box center [327, 279] width 5 height 5
click at [328, 244] on icon at bounding box center [327, 279] width 5 height 5
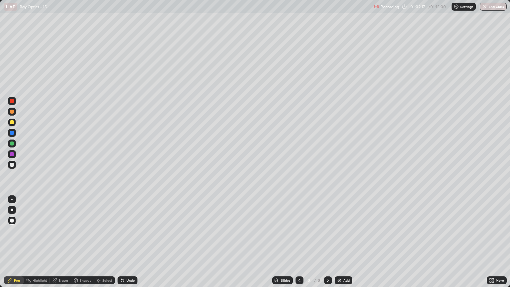
click at [299, 244] on icon at bounding box center [299, 279] width 5 height 5
click at [86, 244] on div "Shapes" at bounding box center [85, 279] width 11 height 3
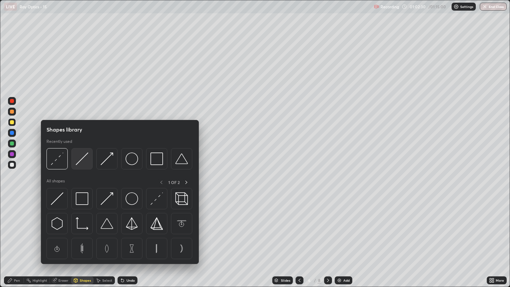
click at [82, 162] on img at bounding box center [82, 158] width 13 height 13
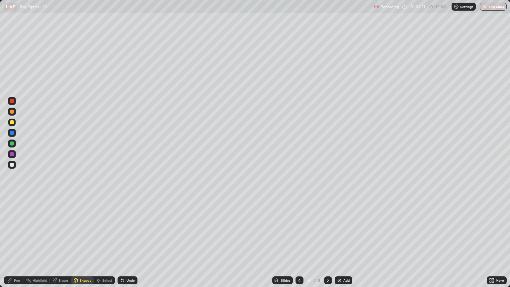
click at [83, 244] on div "Shapes" at bounding box center [85, 279] width 11 height 3
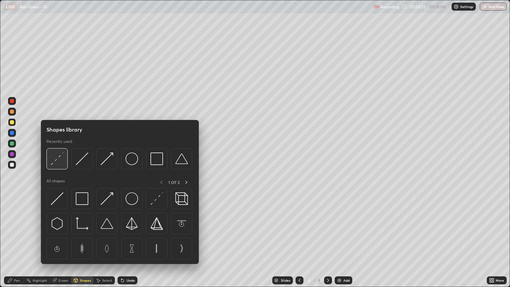
click at [60, 161] on img at bounding box center [57, 158] width 13 height 13
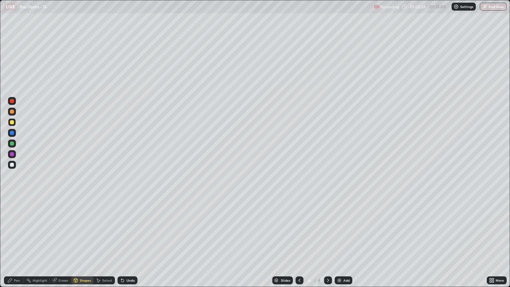
click at [22, 244] on div "Pen" at bounding box center [14, 280] width 20 height 8
click at [327, 244] on icon at bounding box center [327, 279] width 5 height 5
click at [84, 244] on div "Shapes" at bounding box center [85, 279] width 11 height 3
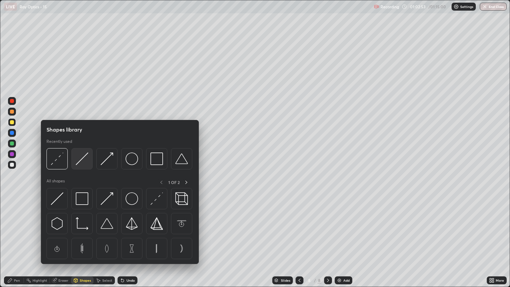
click at [82, 160] on img at bounding box center [82, 158] width 13 height 13
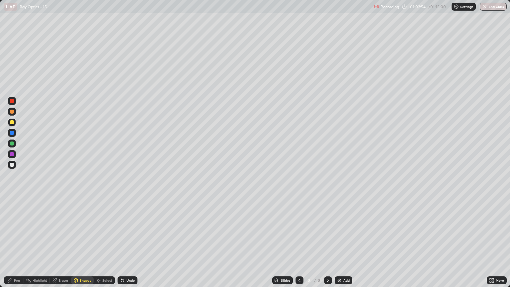
click at [12, 111] on div at bounding box center [12, 111] width 4 height 4
click at [17, 244] on div "Pen" at bounding box center [17, 279] width 6 height 3
click at [13, 120] on div at bounding box center [12, 122] width 4 height 4
click at [82, 244] on div "Shapes" at bounding box center [85, 279] width 11 height 3
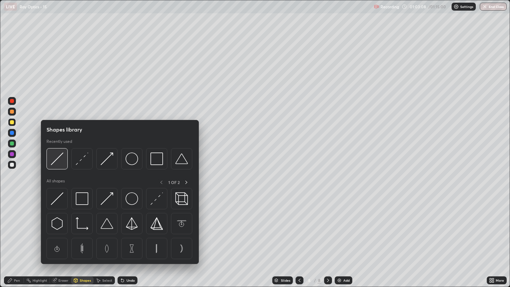
click at [57, 162] on img at bounding box center [57, 158] width 13 height 13
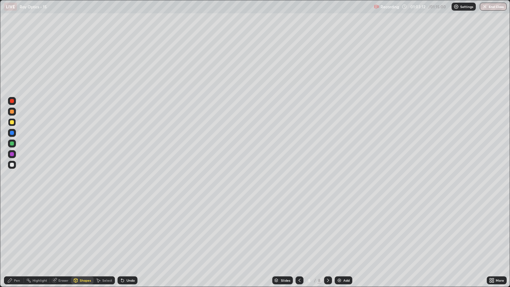
click at [87, 244] on div "Shapes" at bounding box center [85, 279] width 11 height 3
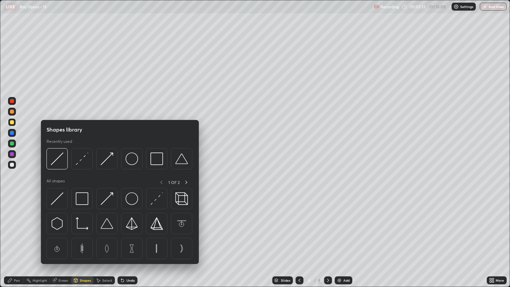
click at [81, 159] on img at bounding box center [82, 158] width 13 height 13
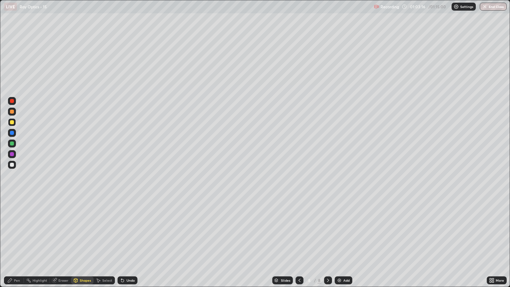
click at [18, 244] on div "Pen" at bounding box center [17, 279] width 6 height 3
click at [12, 144] on div at bounding box center [12, 143] width 4 height 4
click at [85, 244] on div "Shapes" at bounding box center [85, 279] width 11 height 3
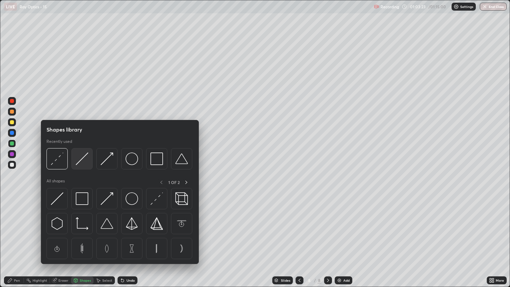
click at [82, 161] on img at bounding box center [82, 158] width 13 height 13
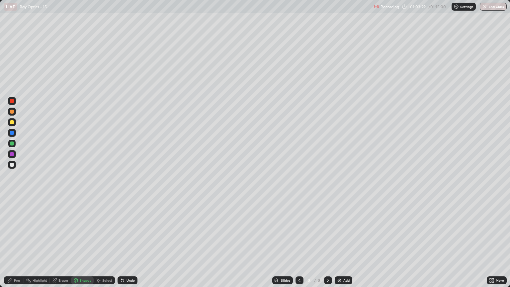
click at [18, 244] on div "Pen" at bounding box center [17, 279] width 6 height 3
click at [132, 244] on div "Undo" at bounding box center [130, 279] width 8 height 3
click at [130, 244] on div "Undo" at bounding box center [130, 279] width 8 height 3
click at [130, 244] on div "Undo" at bounding box center [127, 280] width 20 height 8
click at [303, 244] on div at bounding box center [299, 280] width 8 height 8
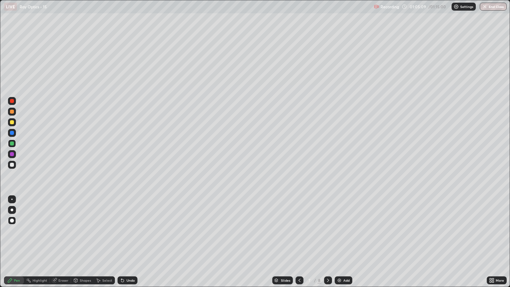
click at [299, 244] on icon at bounding box center [299, 279] width 5 height 5
click at [327, 244] on icon at bounding box center [327, 279] width 5 height 5
click at [328, 244] on icon at bounding box center [327, 279] width 5 height 5
click at [301, 244] on div at bounding box center [299, 280] width 8 height 8
click at [299, 244] on icon at bounding box center [299, 279] width 5 height 5
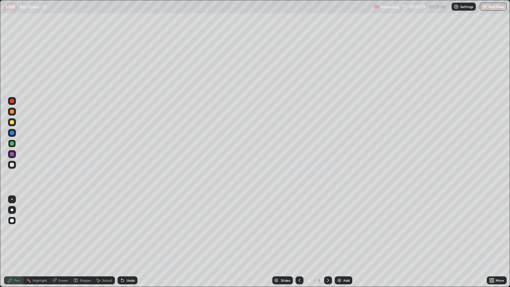
click at [329, 244] on icon at bounding box center [327, 279] width 5 height 5
click at [327, 244] on icon at bounding box center [327, 279] width 5 height 5
click at [338, 244] on img at bounding box center [338, 279] width 5 height 5
click at [12, 122] on div at bounding box center [12, 122] width 4 height 4
click at [86, 244] on div "Shapes" at bounding box center [82, 280] width 23 height 8
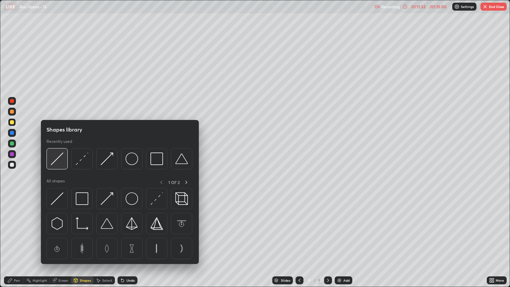
click at [62, 160] on img at bounding box center [57, 158] width 13 height 13
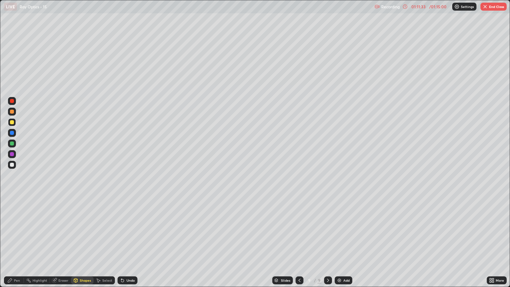
click at [13, 145] on div at bounding box center [12, 143] width 4 height 4
click at [18, 244] on div "Pen" at bounding box center [17, 279] width 6 height 3
click at [12, 165] on div at bounding box center [12, 165] width 4 height 4
click at [83, 244] on div "Shapes" at bounding box center [82, 280] width 23 height 8
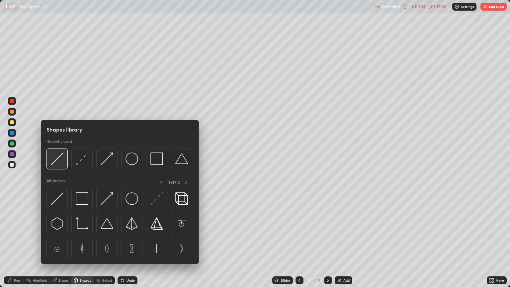
click at [61, 167] on div at bounding box center [56, 158] width 21 height 21
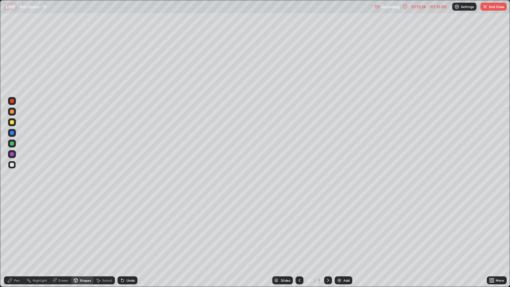
click at [84, 244] on div "Shapes" at bounding box center [82, 280] width 23 height 8
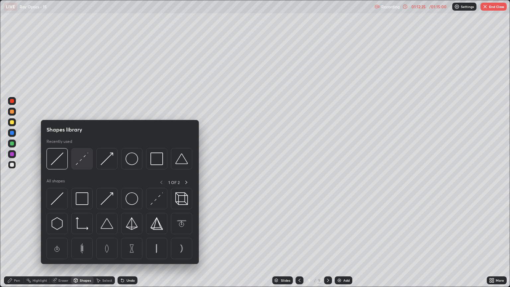
click at [79, 162] on img at bounding box center [82, 158] width 13 height 13
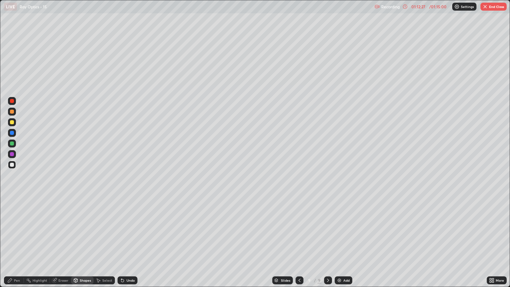
click at [85, 244] on div "Shapes" at bounding box center [82, 280] width 23 height 8
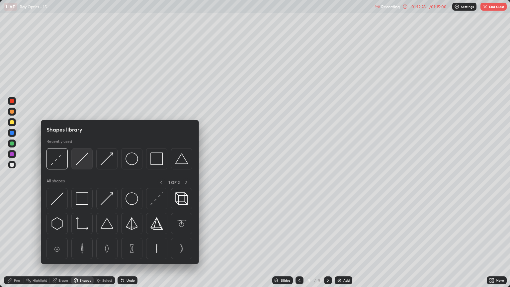
click at [83, 162] on img at bounding box center [82, 158] width 13 height 13
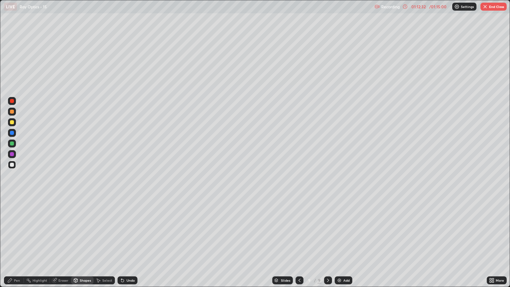
click at [85, 244] on div "Shapes" at bounding box center [85, 279] width 11 height 3
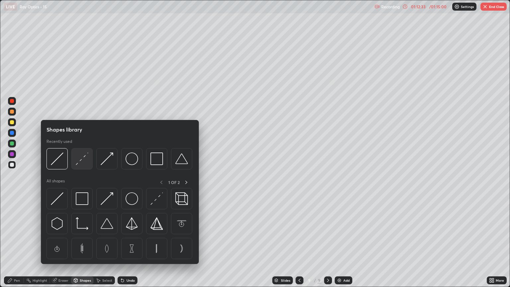
click at [81, 164] on img at bounding box center [82, 158] width 13 height 13
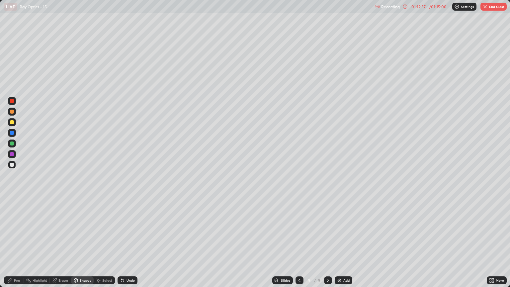
click at [16, 244] on div "Pen" at bounding box center [17, 279] width 6 height 3
click at [135, 244] on div "Undo" at bounding box center [127, 280] width 20 height 8
click at [132, 244] on div "Undo" at bounding box center [130, 279] width 8 height 3
click at [130, 244] on div "Undo" at bounding box center [130, 279] width 8 height 3
click at [129, 244] on div "Undo" at bounding box center [127, 280] width 20 height 8
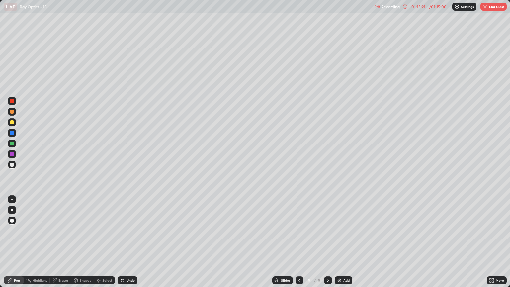
click at [129, 244] on div "Undo" at bounding box center [130, 279] width 8 height 3
click at [130, 244] on div "Undo" at bounding box center [130, 279] width 8 height 3
click at [129, 244] on div "Undo" at bounding box center [130, 279] width 8 height 3
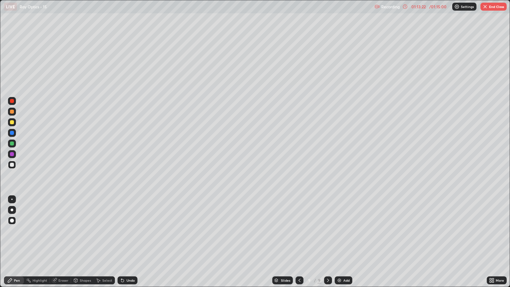
click at [130, 244] on div "Undo" at bounding box center [130, 279] width 8 height 3
click at [128, 244] on div "Undo" at bounding box center [130, 279] width 8 height 3
click at [128, 244] on div "Undo" at bounding box center [127, 280] width 20 height 8
click at [132, 244] on div "Undo" at bounding box center [127, 280] width 20 height 8
click at [126, 244] on div "Undo" at bounding box center [127, 280] width 20 height 8
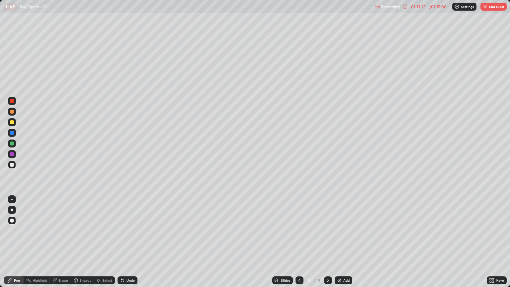
click at [127, 244] on div "Undo" at bounding box center [130, 279] width 8 height 3
click at [129, 244] on div "Undo" at bounding box center [130, 279] width 8 height 3
click at [126, 244] on div "Undo" at bounding box center [127, 280] width 20 height 8
click at [127, 244] on div "Undo" at bounding box center [127, 280] width 20 height 8
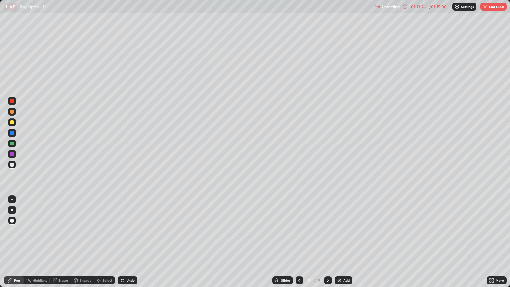
click at [82, 244] on div "Shapes" at bounding box center [85, 279] width 11 height 3
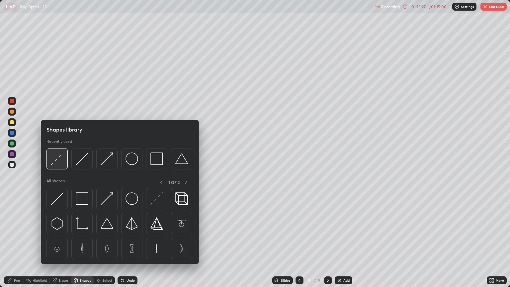
click at [60, 165] on img at bounding box center [57, 158] width 13 height 13
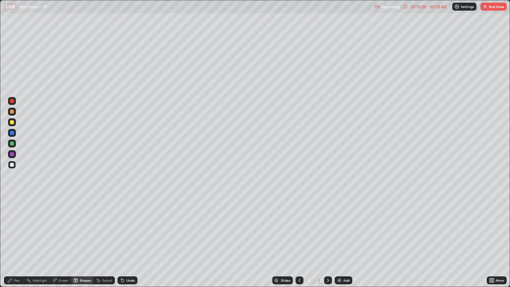
click at [78, 244] on icon at bounding box center [75, 279] width 5 height 5
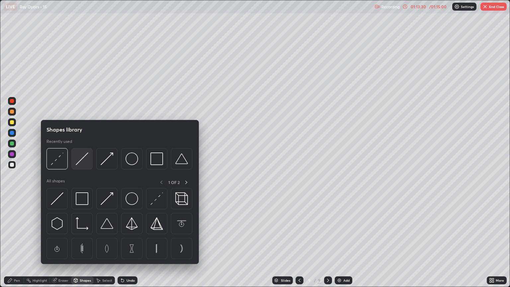
click at [81, 163] on img at bounding box center [82, 158] width 13 height 13
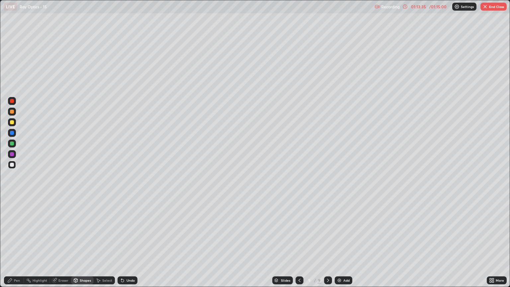
click at [17, 244] on div "Pen" at bounding box center [14, 280] width 20 height 8
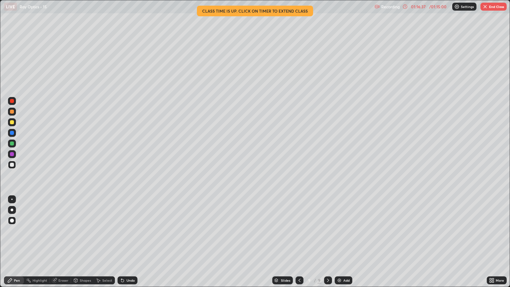
click at [494, 5] on button "End Class" at bounding box center [493, 7] width 26 height 8
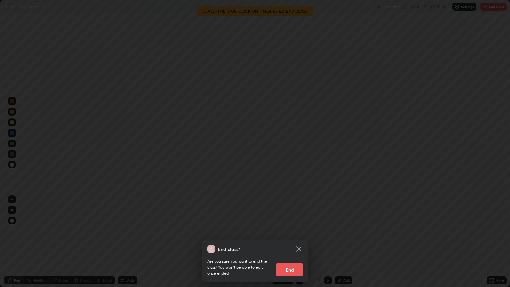
click at [285, 244] on button "End" at bounding box center [289, 269] width 27 height 13
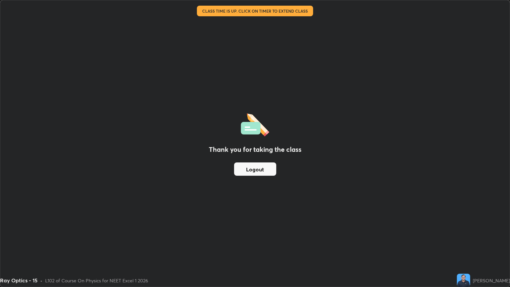
click at [258, 173] on button "Logout" at bounding box center [255, 168] width 42 height 13
